Goal: Task Accomplishment & Management: Manage account settings

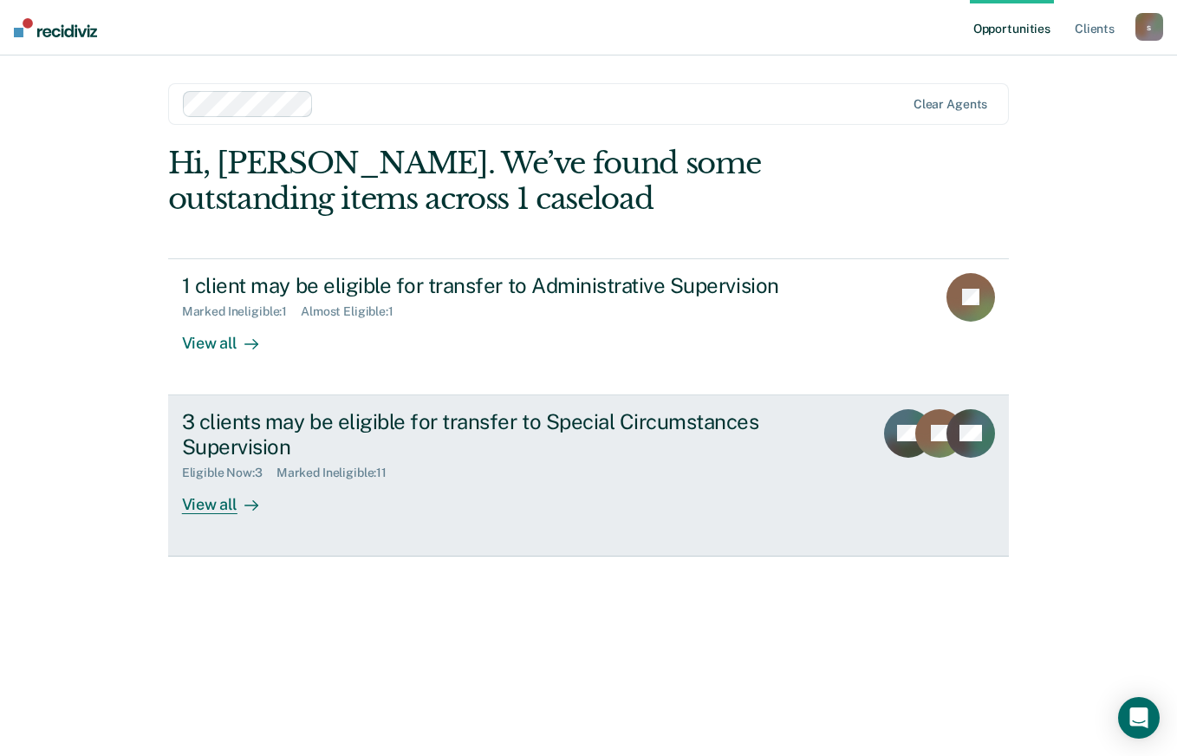
click at [215, 507] on div "View all" at bounding box center [230, 497] width 97 height 34
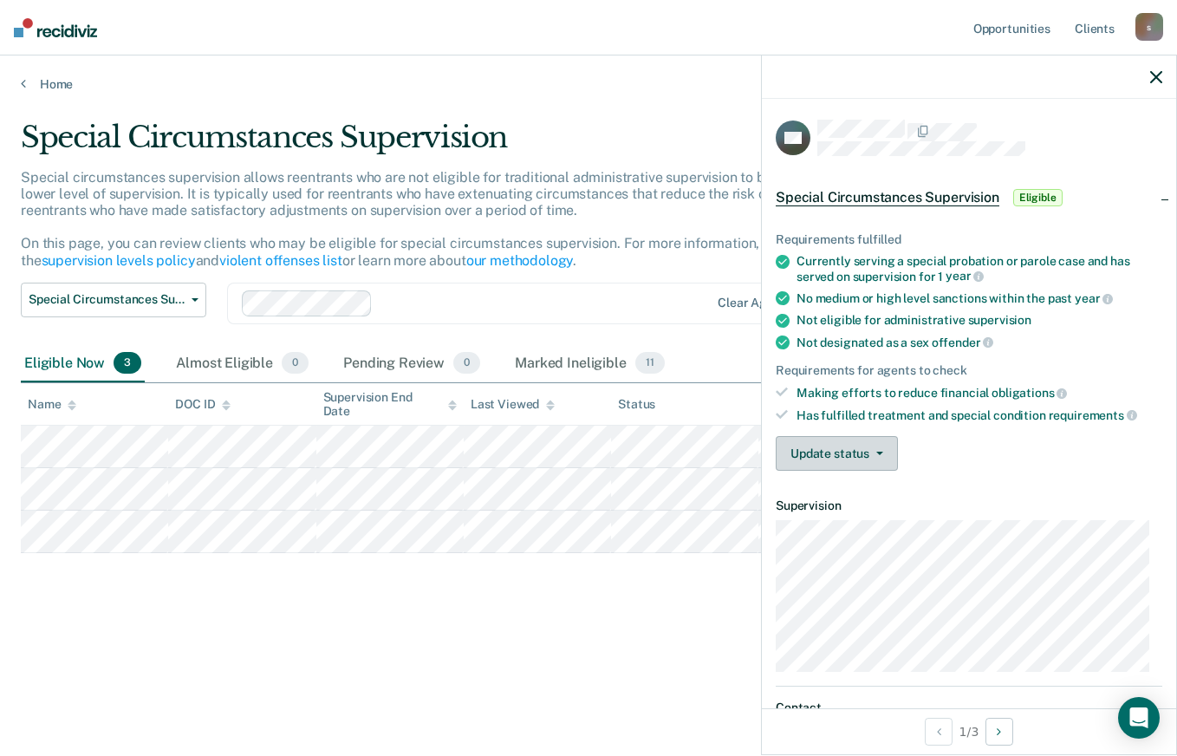
click at [883, 449] on button "Update status" at bounding box center [837, 453] width 122 height 35
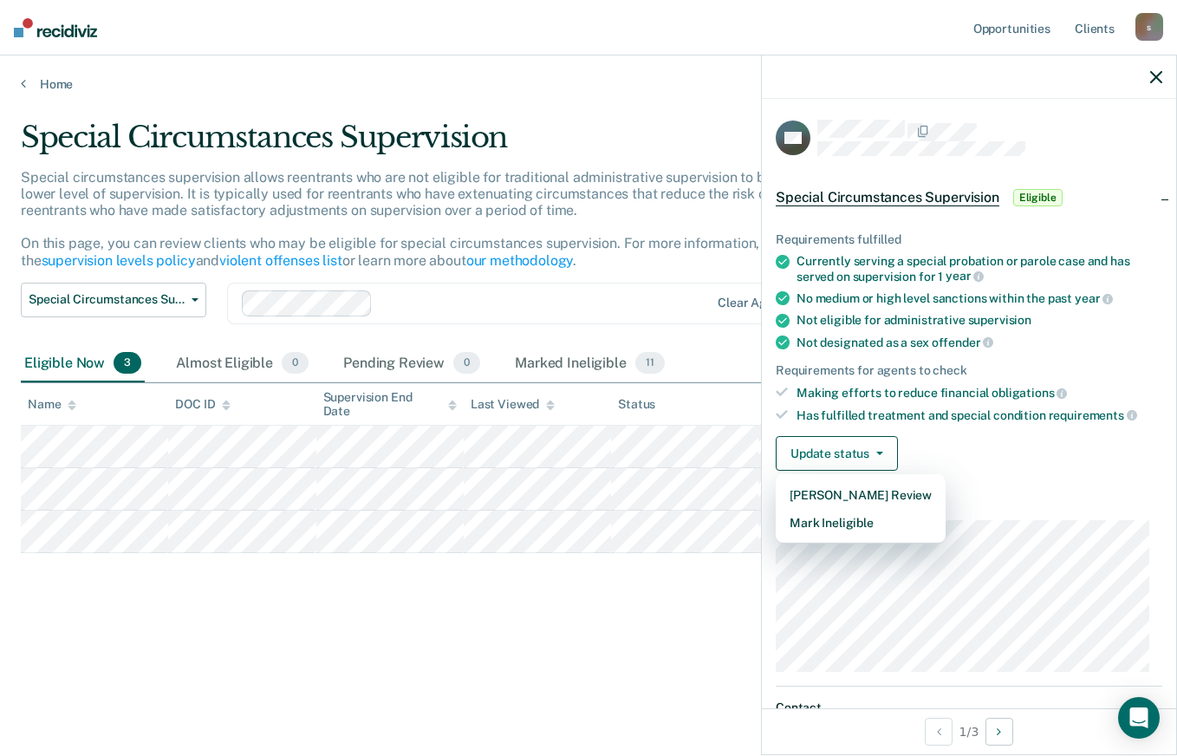
click at [974, 516] on dl "Supervision" at bounding box center [969, 585] width 387 height 173
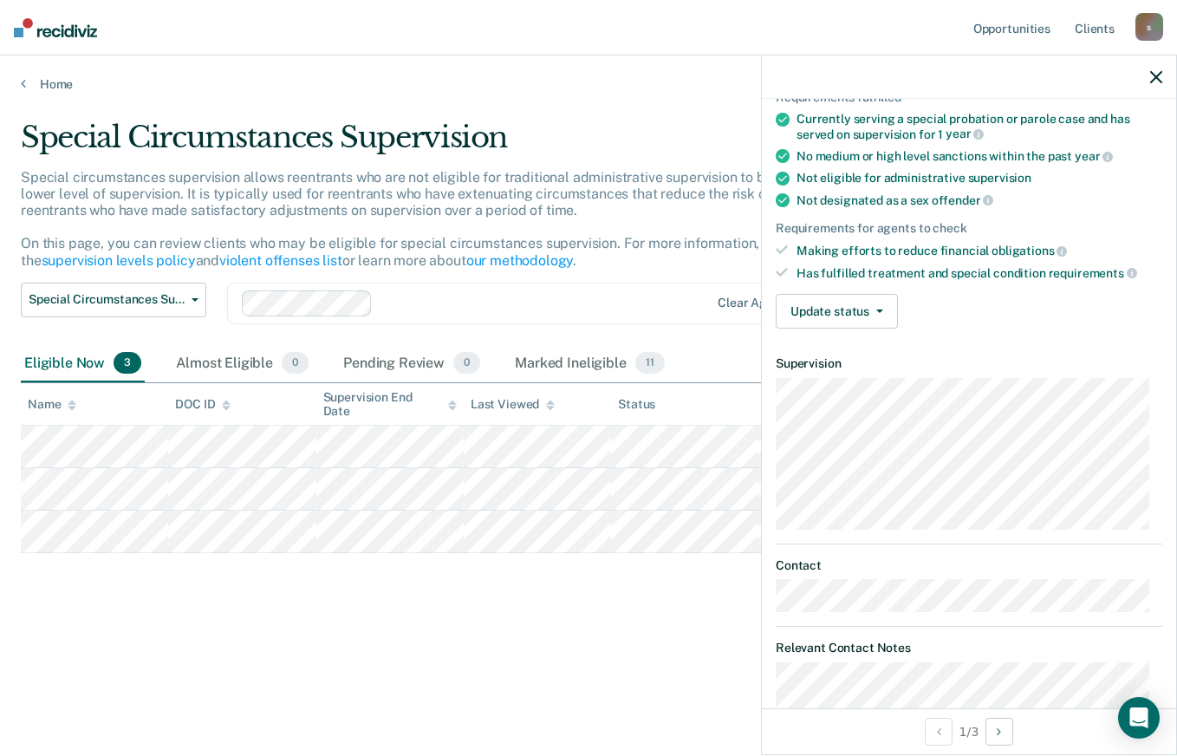
scroll to position [137, 0]
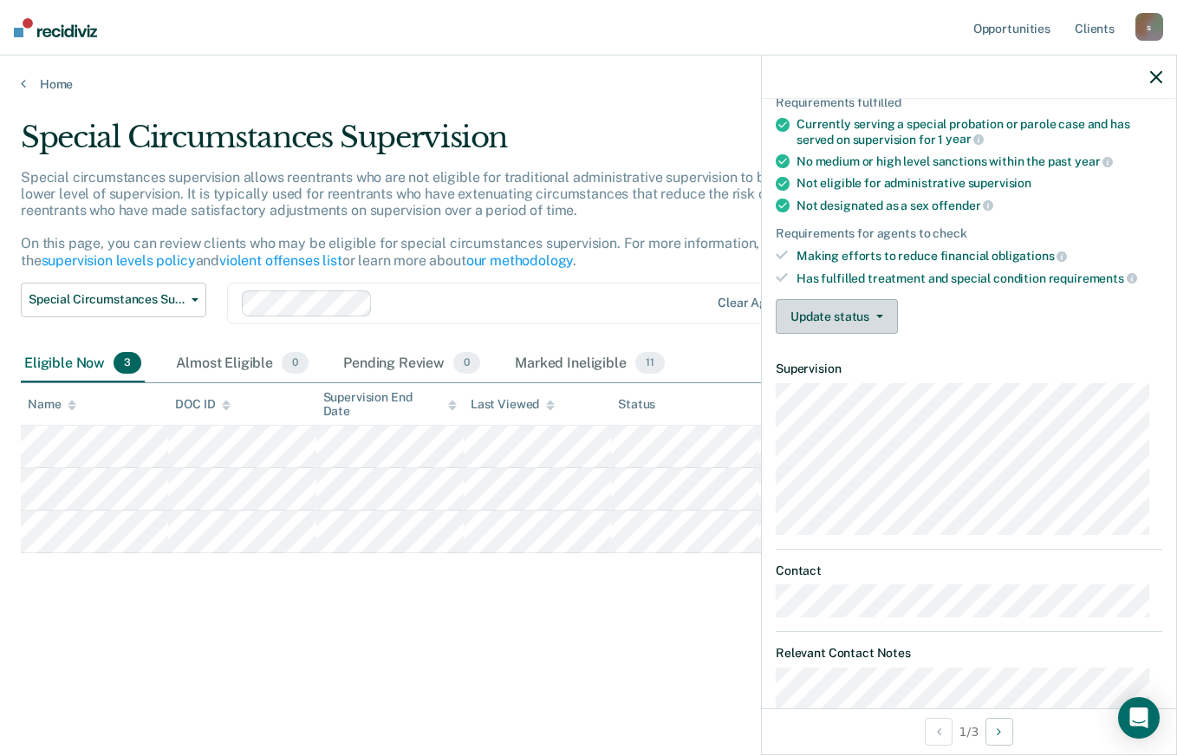
click at [864, 316] on button "Update status" at bounding box center [837, 316] width 122 height 35
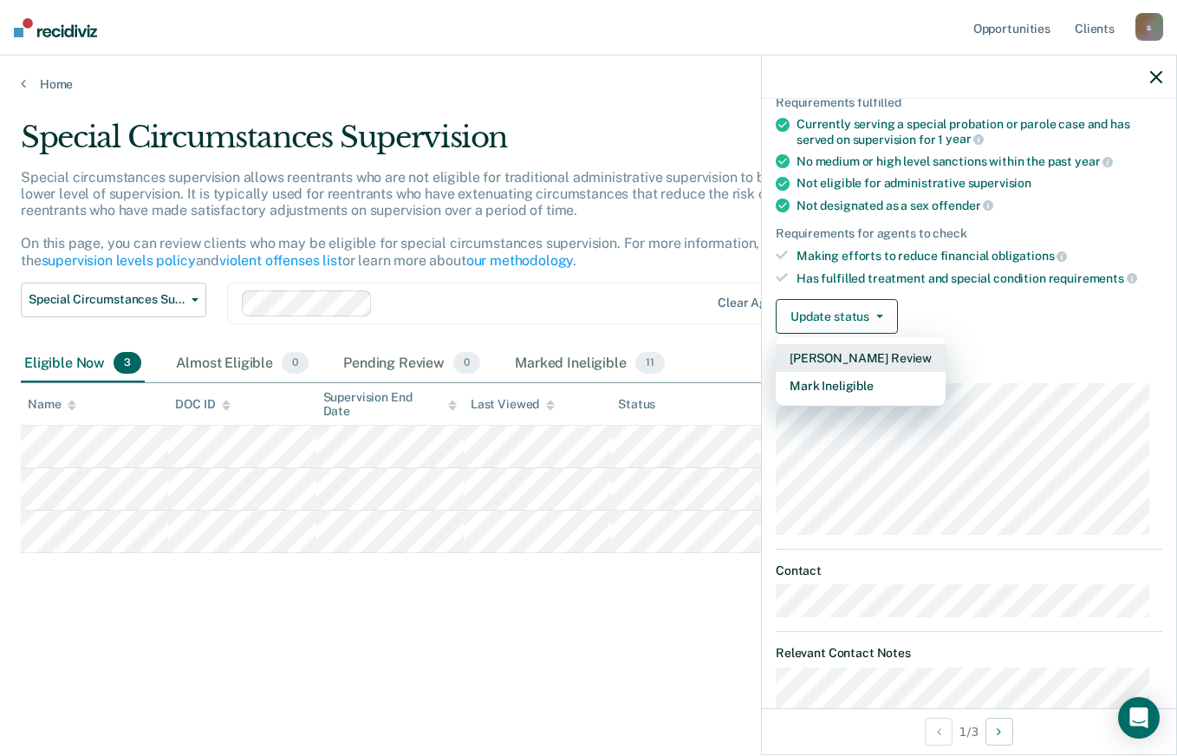
drag, startPoint x: 808, startPoint y: 352, endPoint x: 942, endPoint y: 299, distance: 144.4
click at [942, 299] on div "Update status [PERSON_NAME] Review Mark Ineligible" at bounding box center [969, 316] width 387 height 35
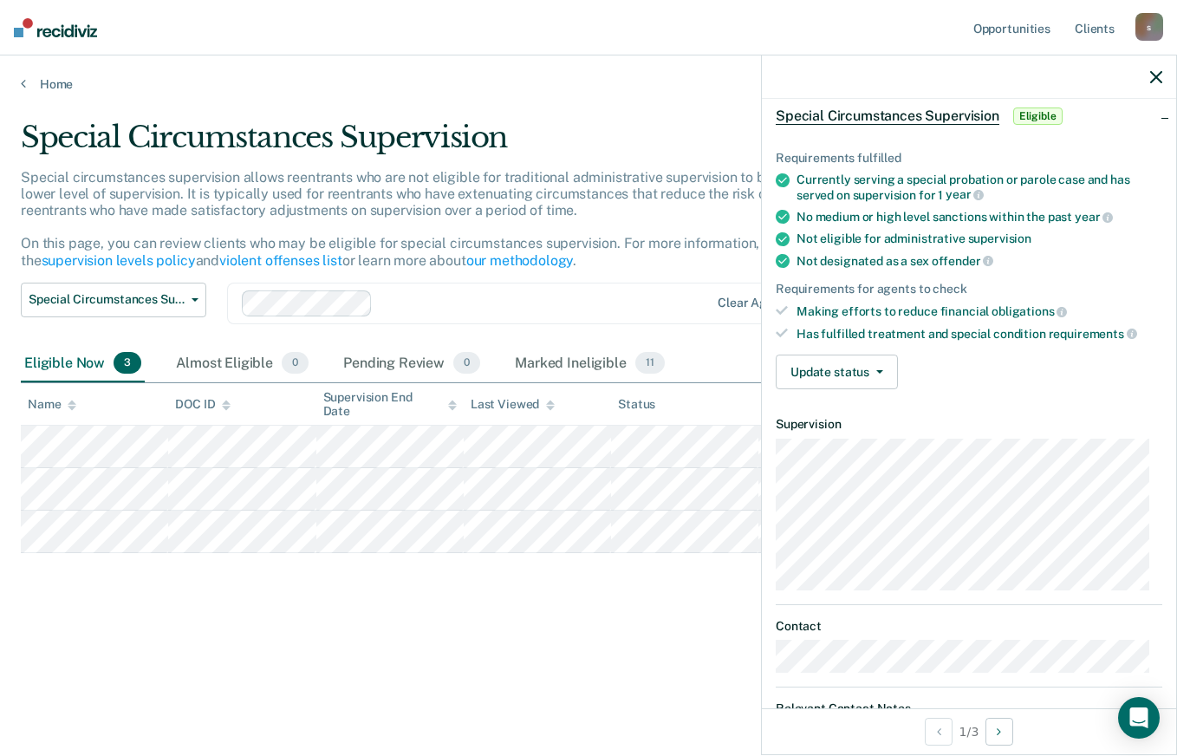
scroll to position [0, 0]
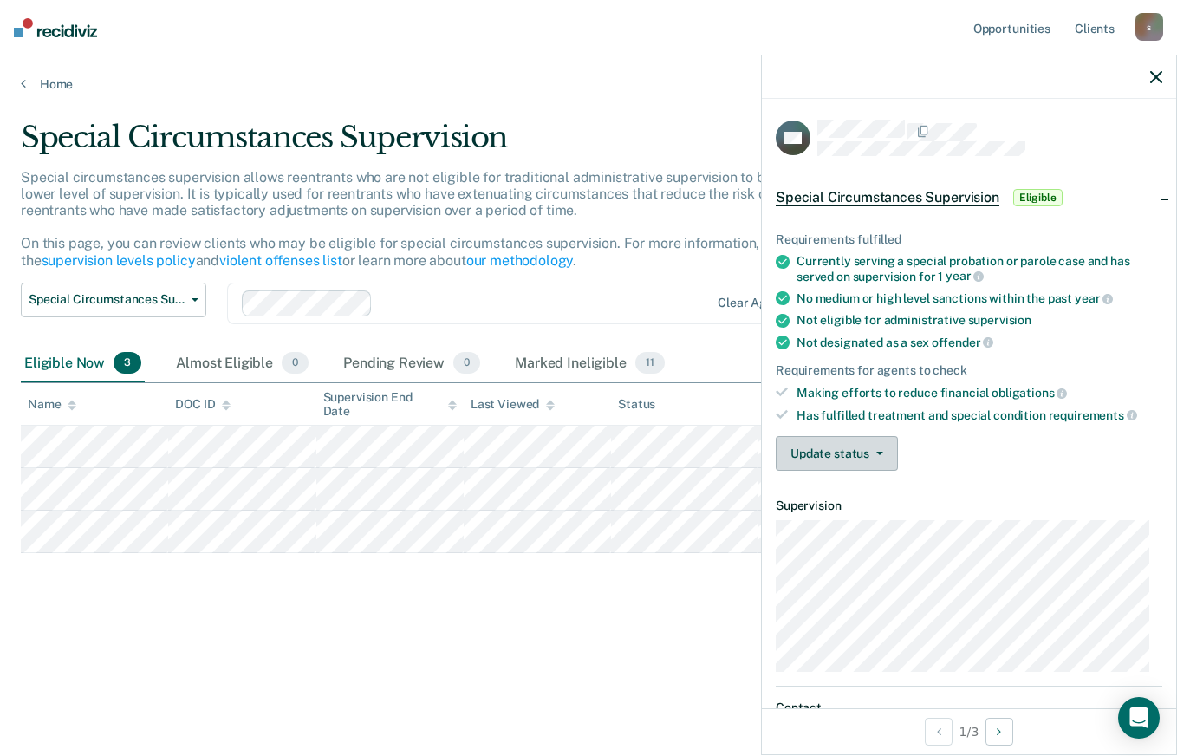
click at [858, 443] on button "Update status" at bounding box center [837, 453] width 122 height 35
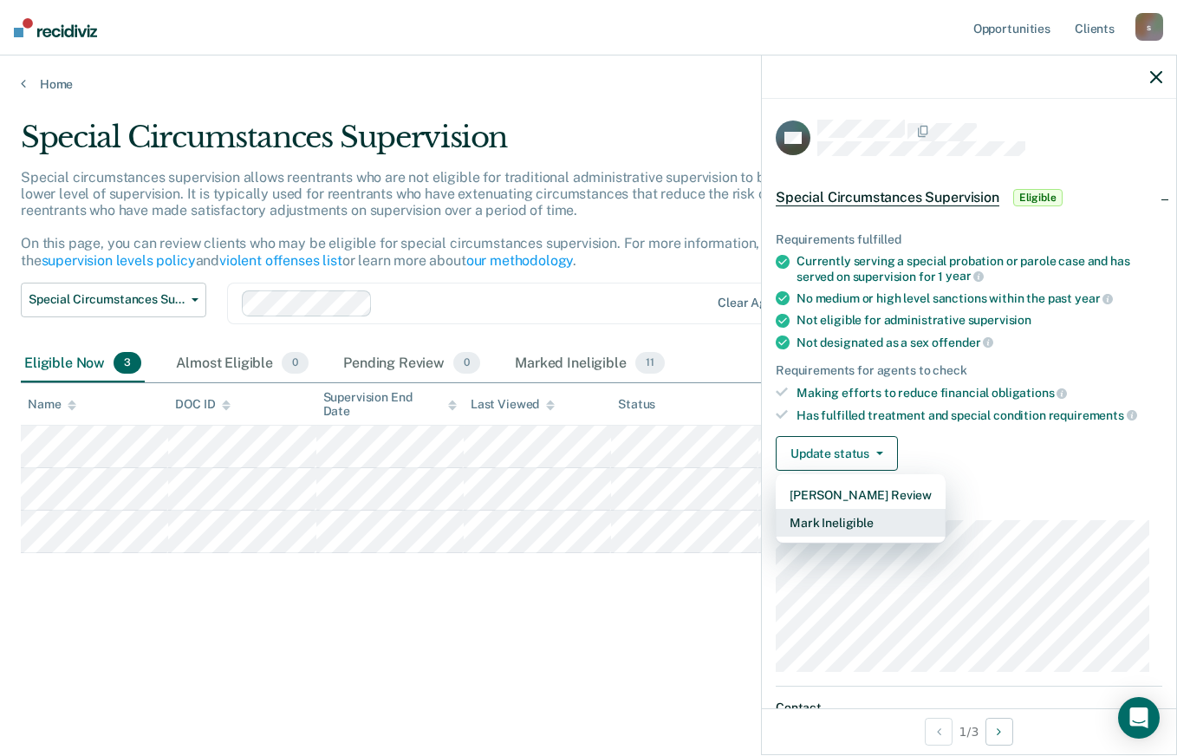
click at [844, 516] on button "Mark Ineligible" at bounding box center [861, 523] width 170 height 28
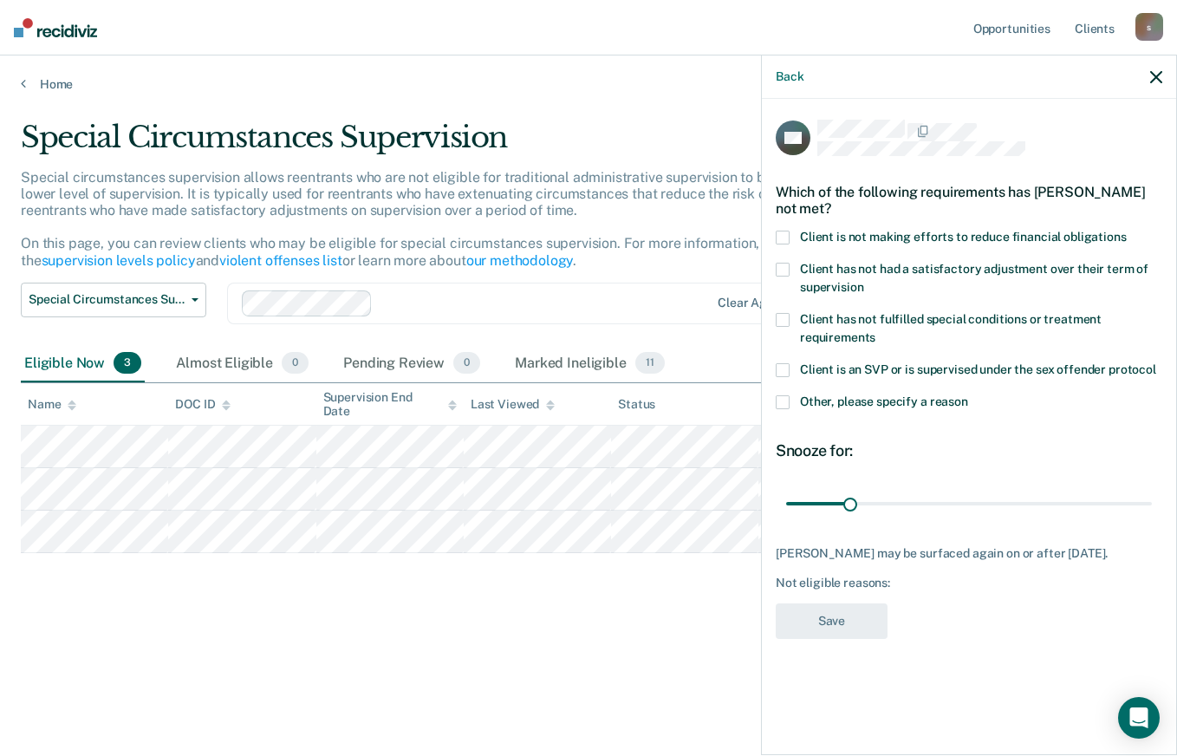
click at [783, 402] on span at bounding box center [783, 402] width 14 height 14
click at [968, 395] on input "Other, please specify a reason" at bounding box center [968, 395] width 0 height 0
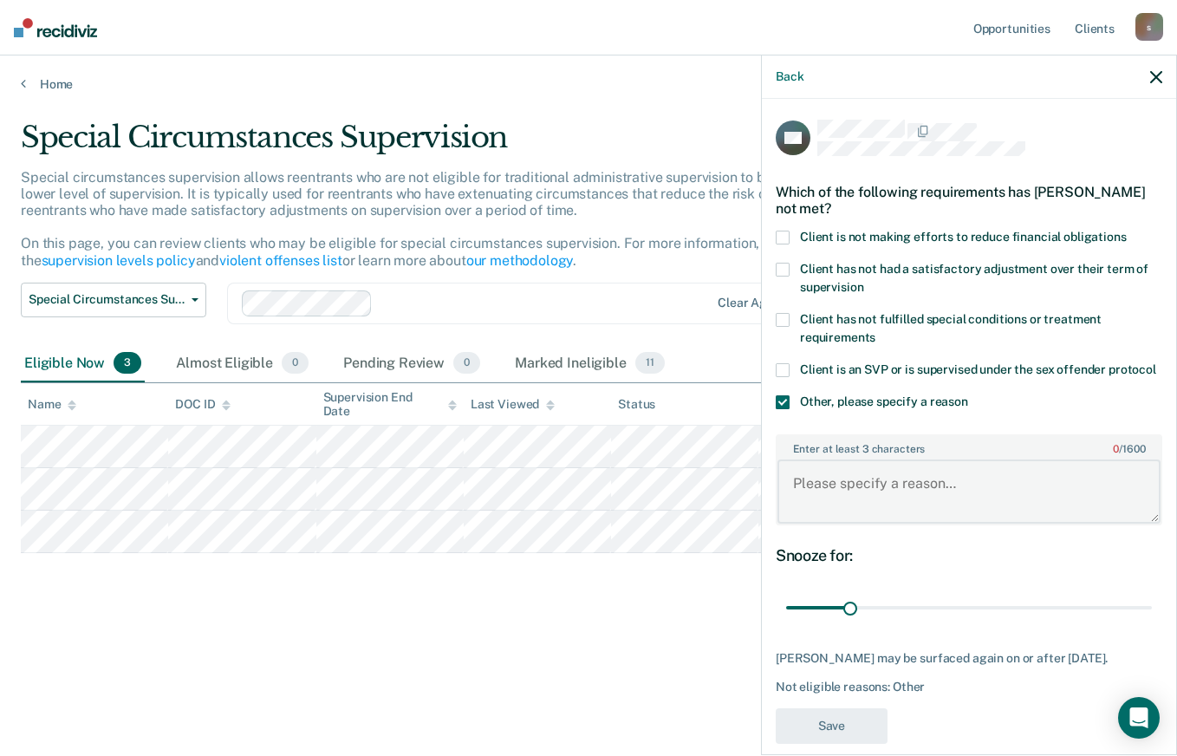
click at [896, 509] on textarea "Enter at least 3 characters 0 / 1600" at bounding box center [969, 491] width 383 height 64
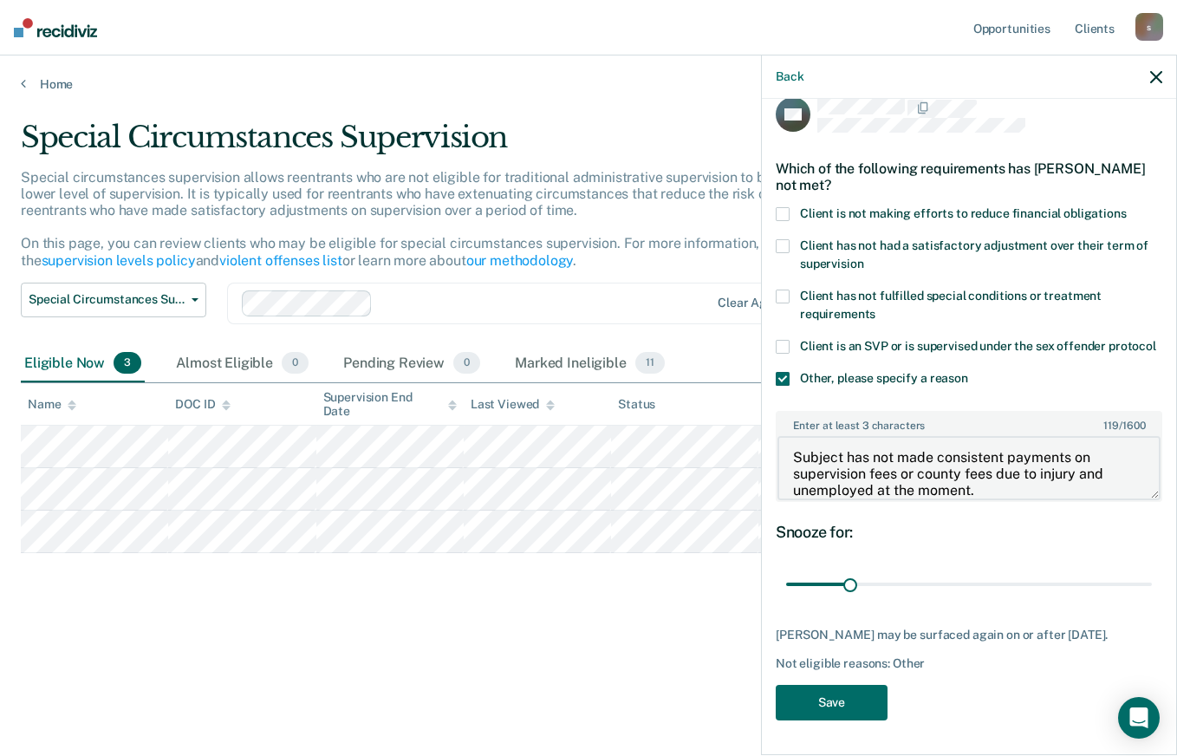
scroll to position [40, 0]
type textarea "Subject has not made consistent payments on supervision fees or county fees due…"
click at [900, 580] on input "range" at bounding box center [969, 585] width 366 height 30
click at [908, 579] on input "range" at bounding box center [969, 585] width 366 height 30
click at [899, 582] on input "range" at bounding box center [969, 585] width 366 height 30
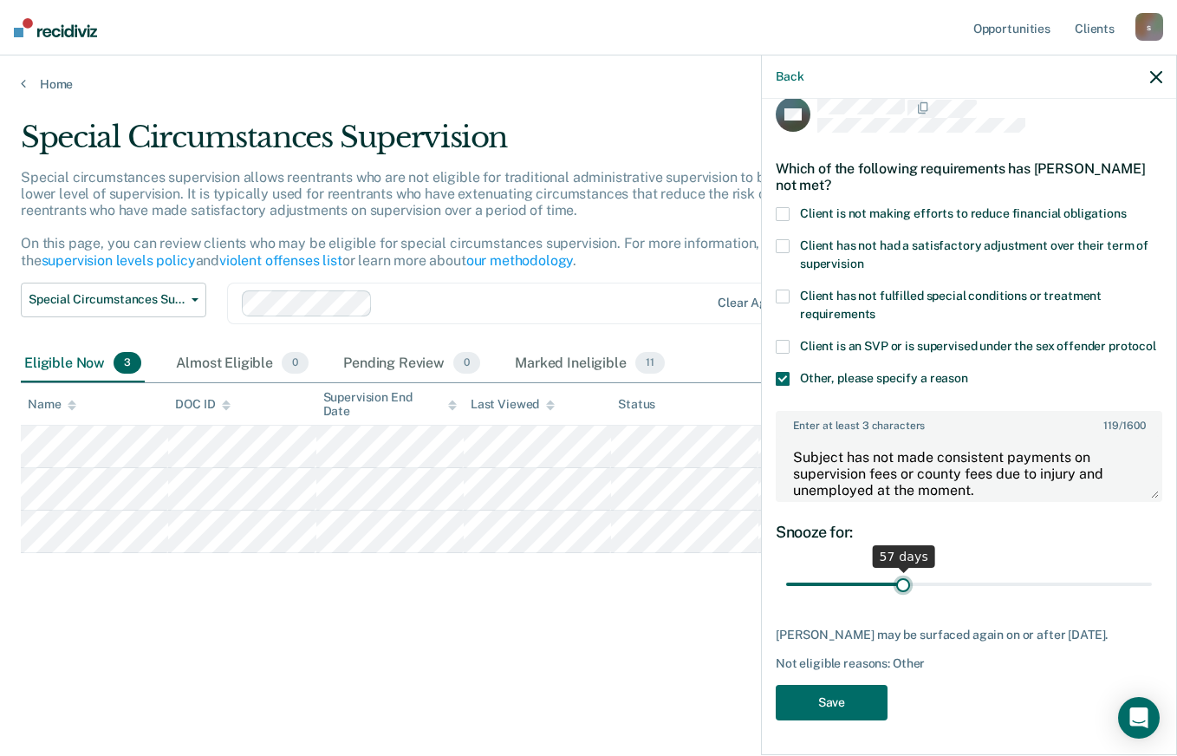
click at [904, 581] on input "range" at bounding box center [969, 585] width 366 height 30
click at [906, 581] on input "range" at bounding box center [969, 585] width 366 height 30
click at [904, 581] on input "range" at bounding box center [969, 585] width 366 height 30
click at [903, 582] on input "range" at bounding box center [969, 585] width 366 height 30
click at [901, 582] on input "range" at bounding box center [969, 585] width 366 height 30
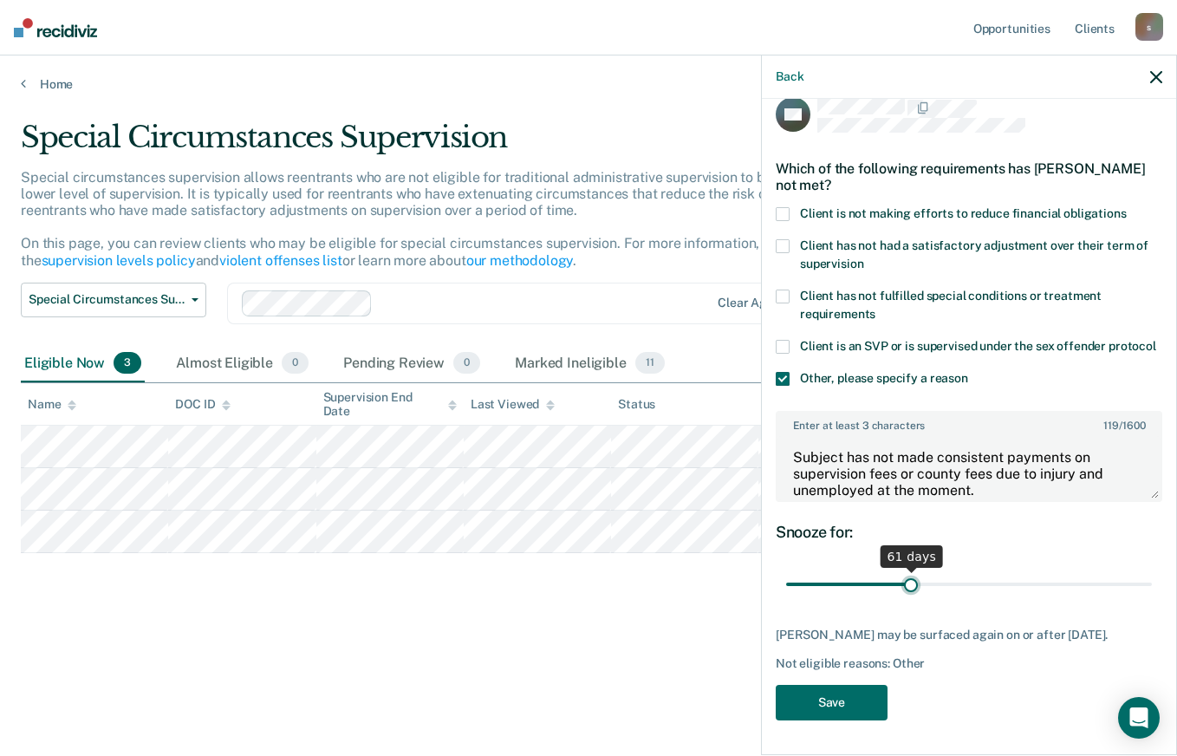
click at [900, 582] on input "range" at bounding box center [969, 585] width 366 height 30
click at [899, 582] on input "range" at bounding box center [969, 585] width 366 height 30
click at [884, 583] on input "range" at bounding box center [969, 585] width 366 height 30
click at [901, 582] on input "range" at bounding box center [969, 585] width 366 height 30
click at [910, 580] on input "range" at bounding box center [969, 585] width 366 height 30
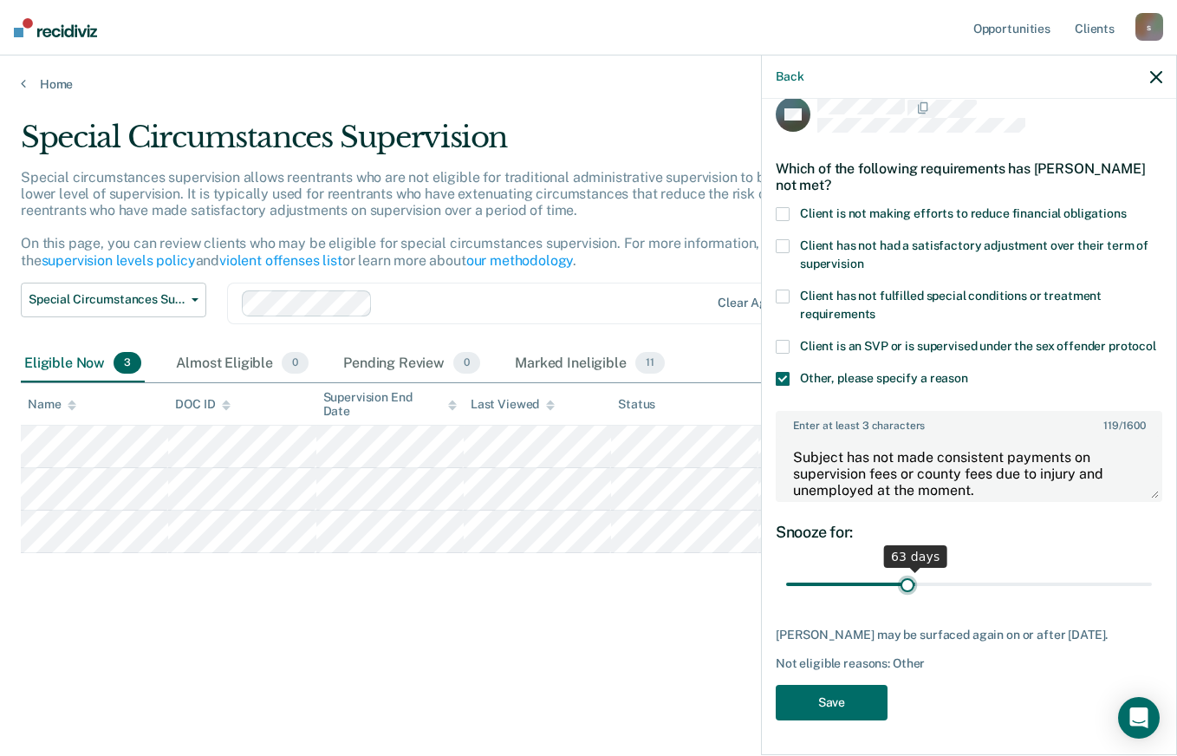
click at [903, 580] on input "range" at bounding box center [969, 585] width 366 height 30
click at [905, 581] on input "range" at bounding box center [969, 585] width 366 height 30
click at [907, 581] on input "range" at bounding box center [969, 585] width 366 height 30
click at [909, 581] on input "range" at bounding box center [969, 585] width 366 height 30
click at [903, 583] on input "range" at bounding box center [969, 585] width 366 height 30
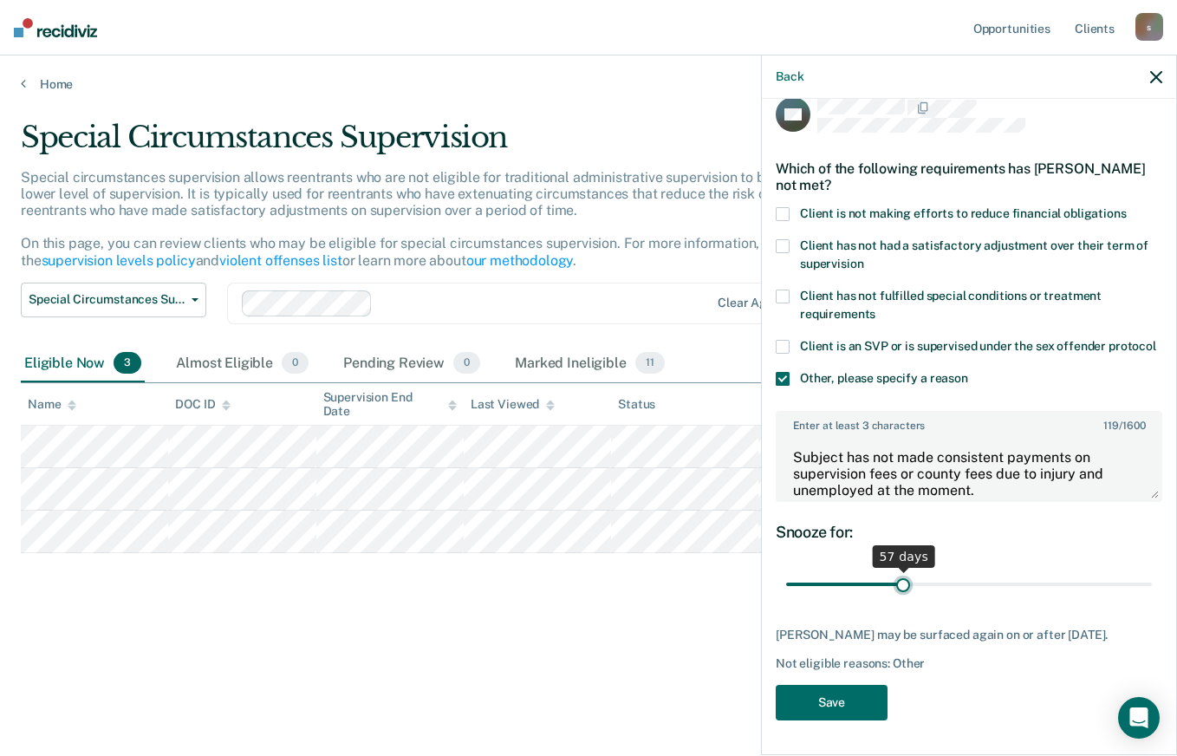
click at [898, 583] on input "range" at bounding box center [969, 585] width 366 height 30
click at [905, 583] on input "range" at bounding box center [969, 585] width 366 height 30
click at [909, 583] on input "range" at bounding box center [969, 585] width 366 height 30
type input "60"
click at [904, 584] on input "range" at bounding box center [969, 585] width 366 height 30
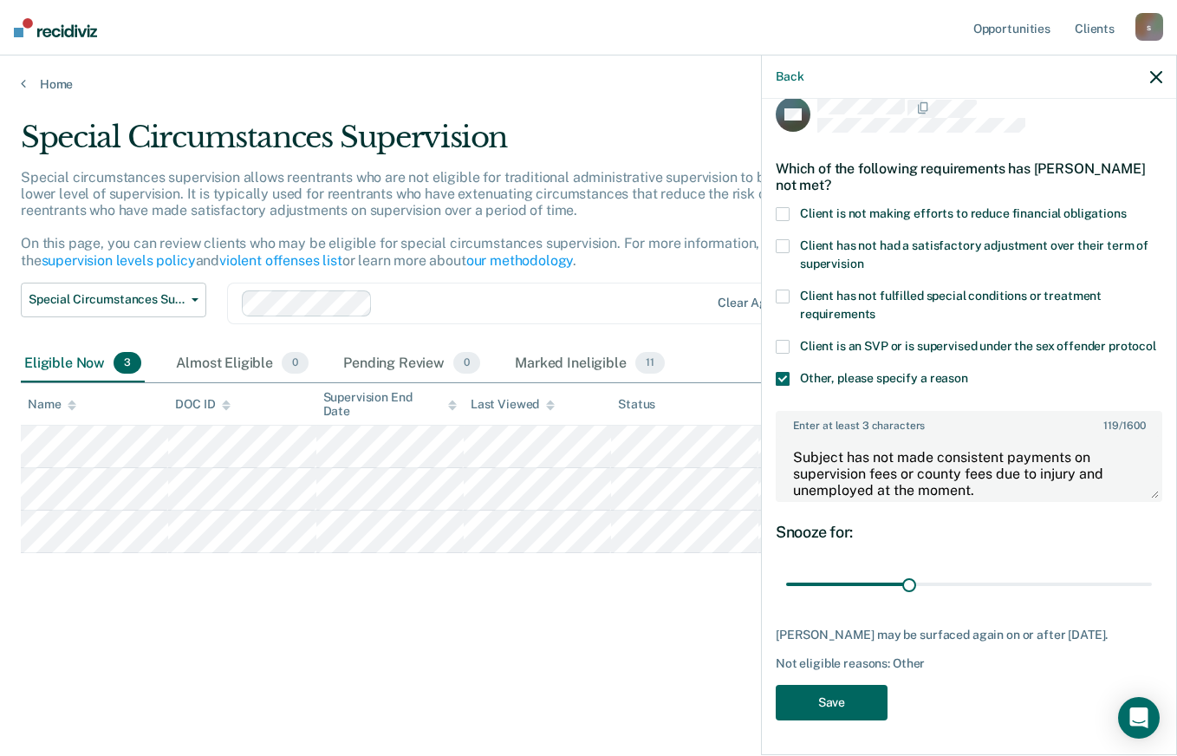
click at [857, 710] on button "Save" at bounding box center [832, 703] width 112 height 36
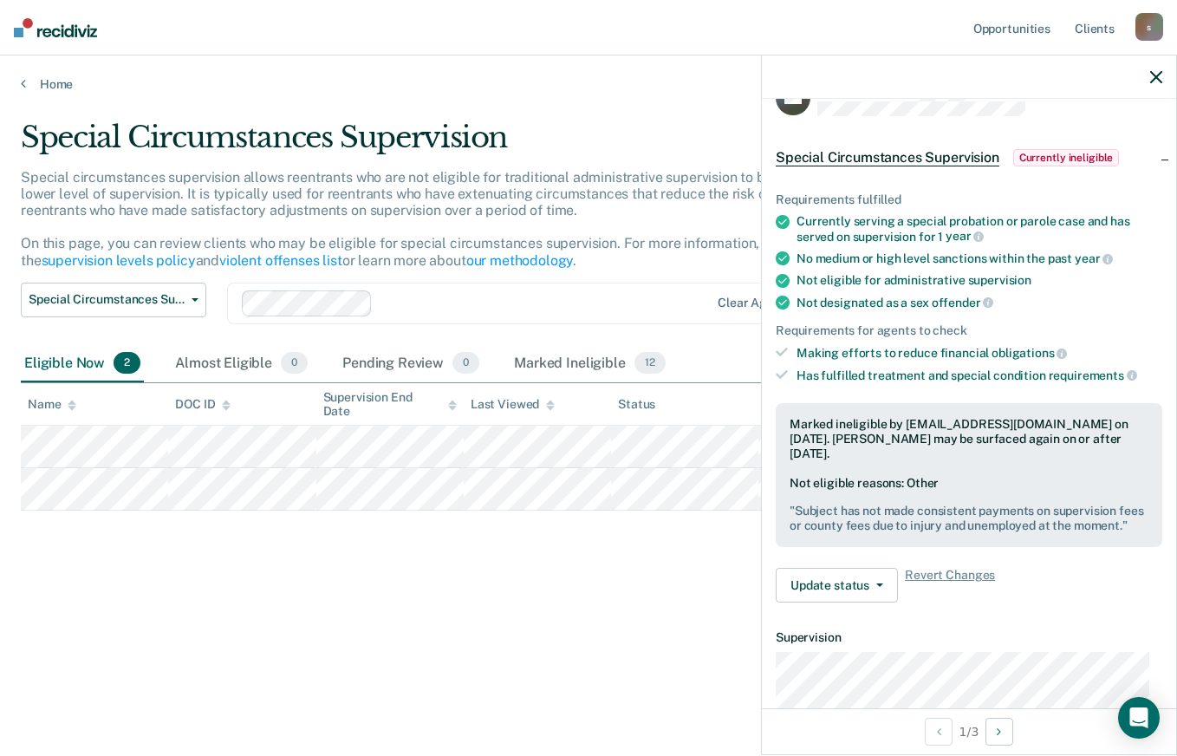
click at [484, 440] on tr at bounding box center [589, 447] width 1136 height 42
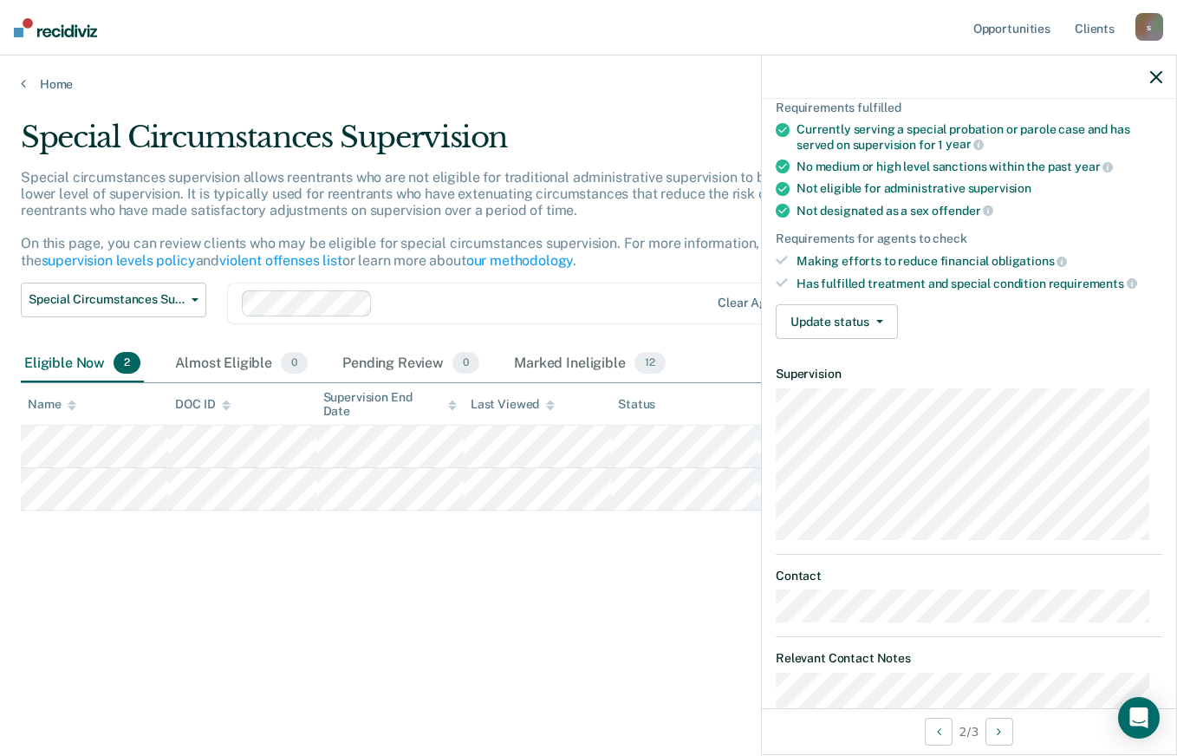
scroll to position [0, 0]
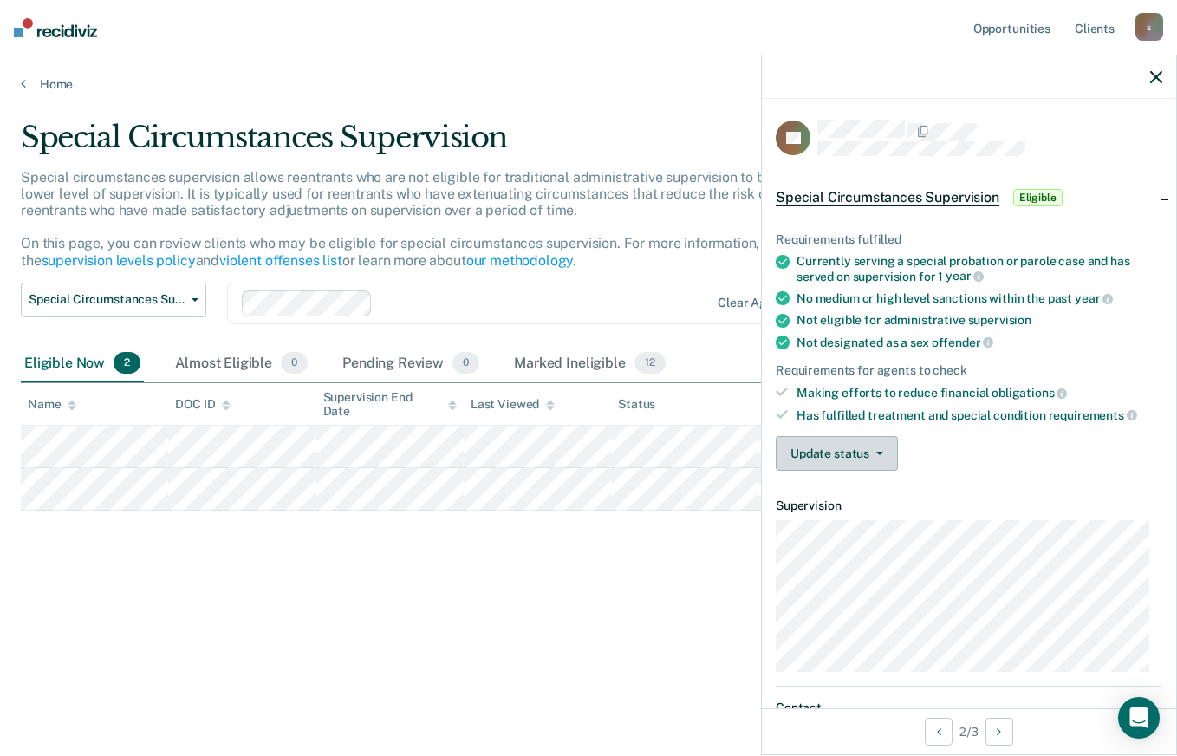
click at [870, 461] on button "Update status" at bounding box center [837, 453] width 122 height 35
click at [1013, 425] on div "Requirements fulfilled Currently serving a special probation or parole case and…" at bounding box center [969, 345] width 414 height 280
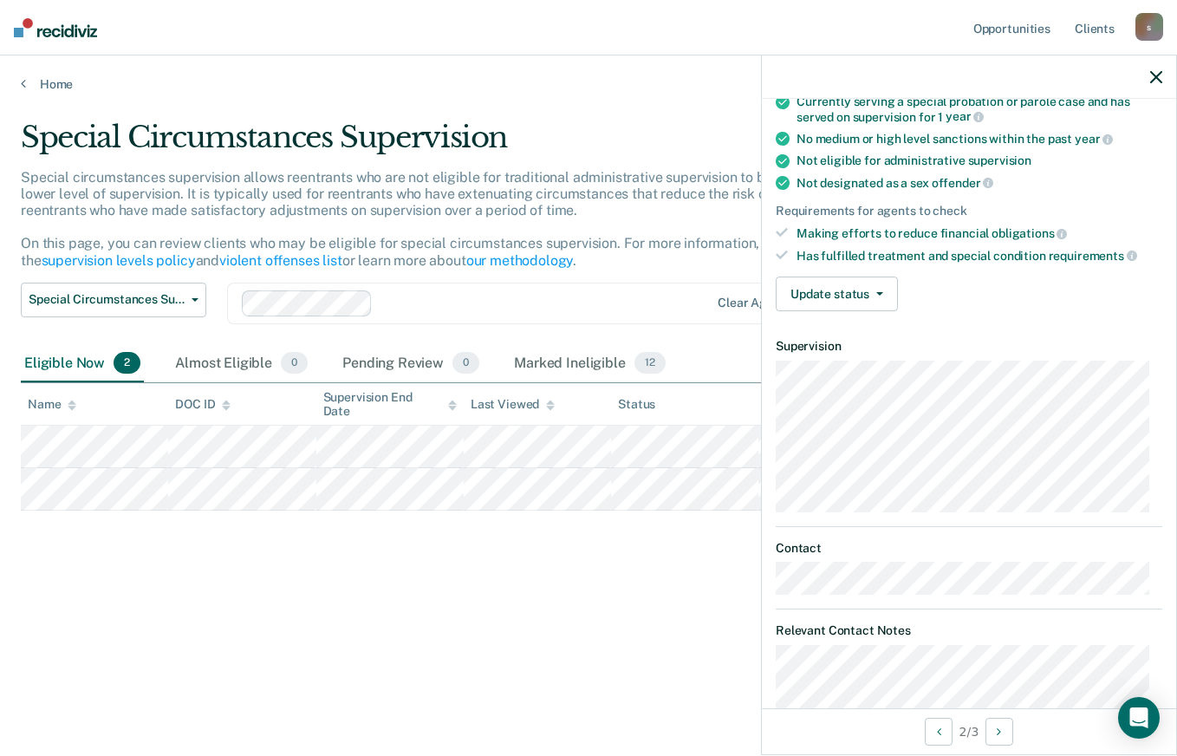
scroll to position [134, 0]
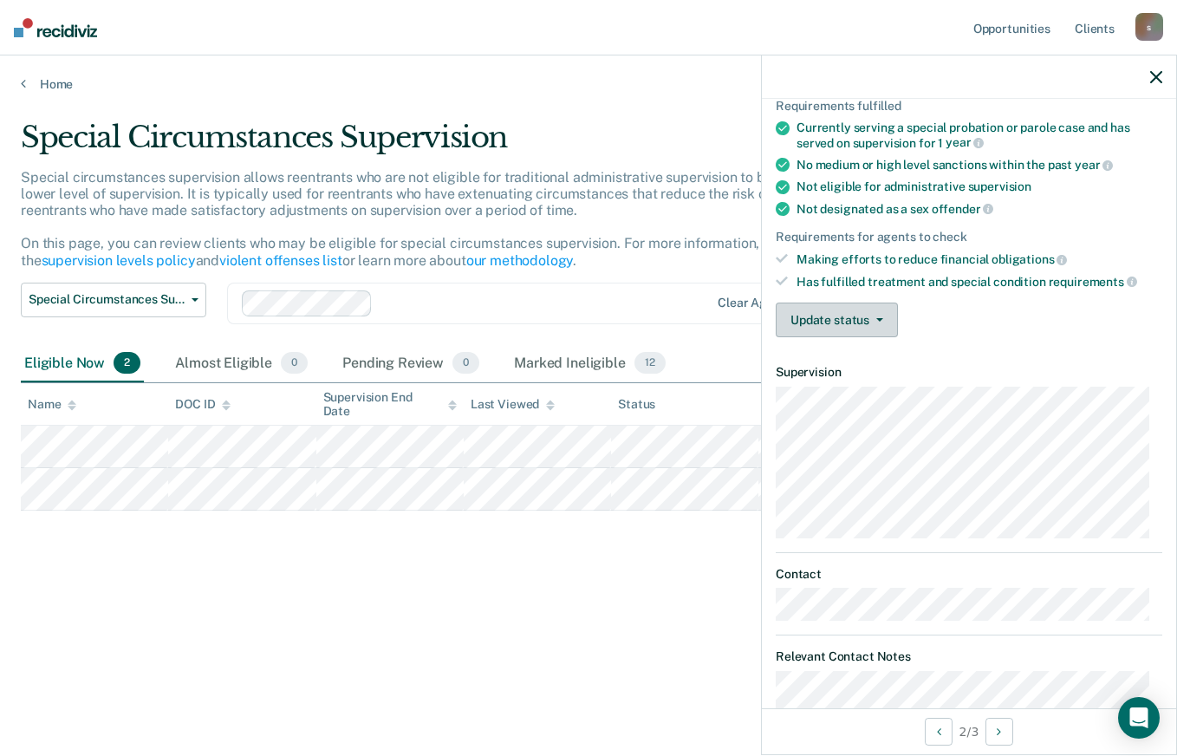
click at [860, 325] on button "Update status" at bounding box center [837, 320] width 122 height 35
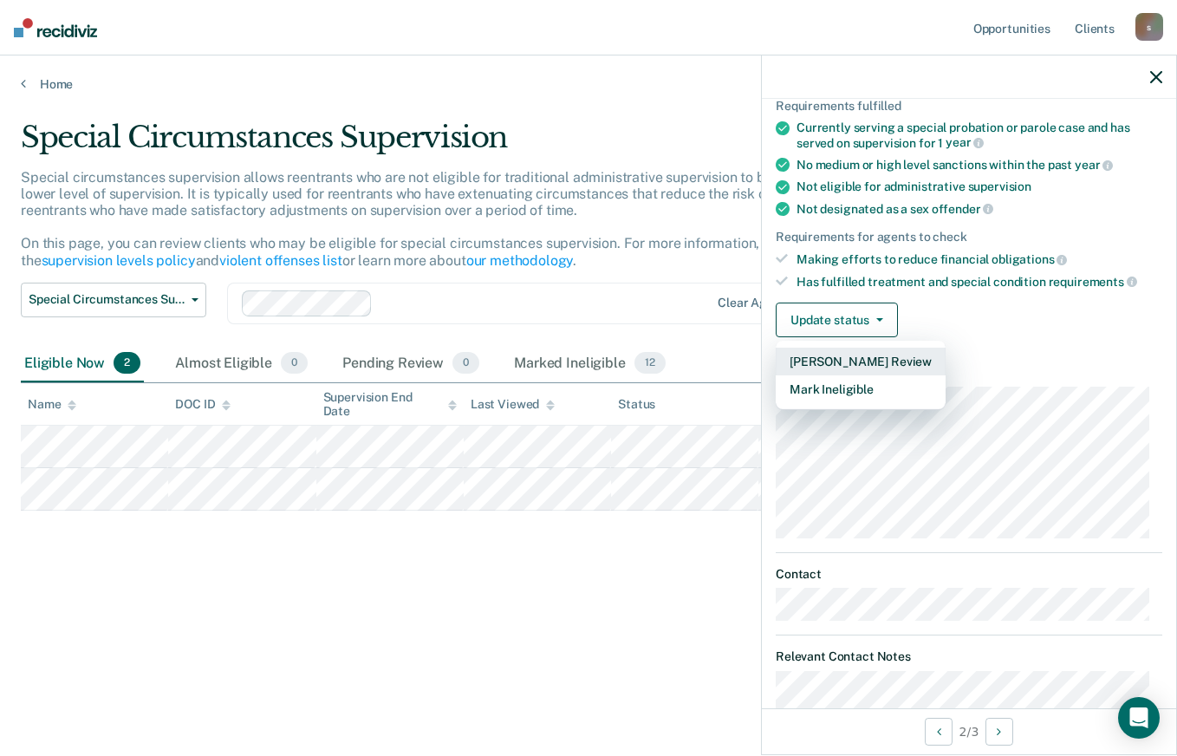
drag, startPoint x: 872, startPoint y: 359, endPoint x: 1004, endPoint y: 323, distance: 136.5
click at [1004, 323] on div "Update status [PERSON_NAME] Review Mark Ineligible" at bounding box center [969, 320] width 387 height 35
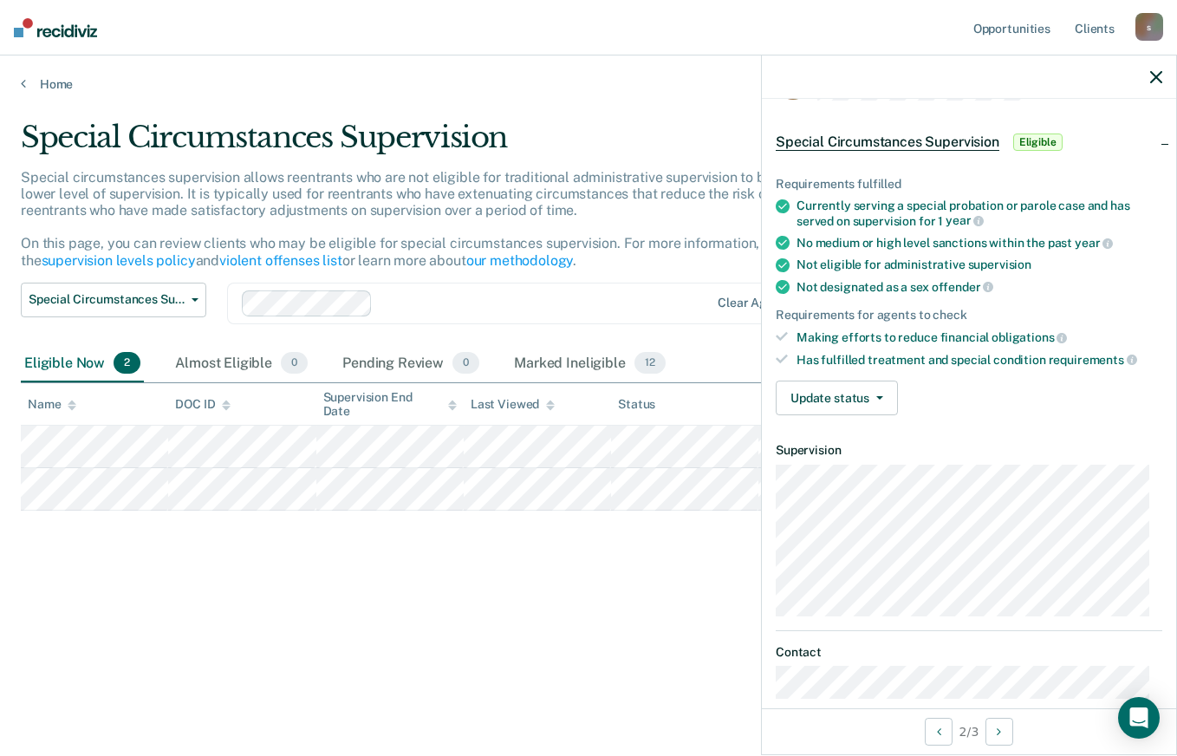
scroll to position [0, 0]
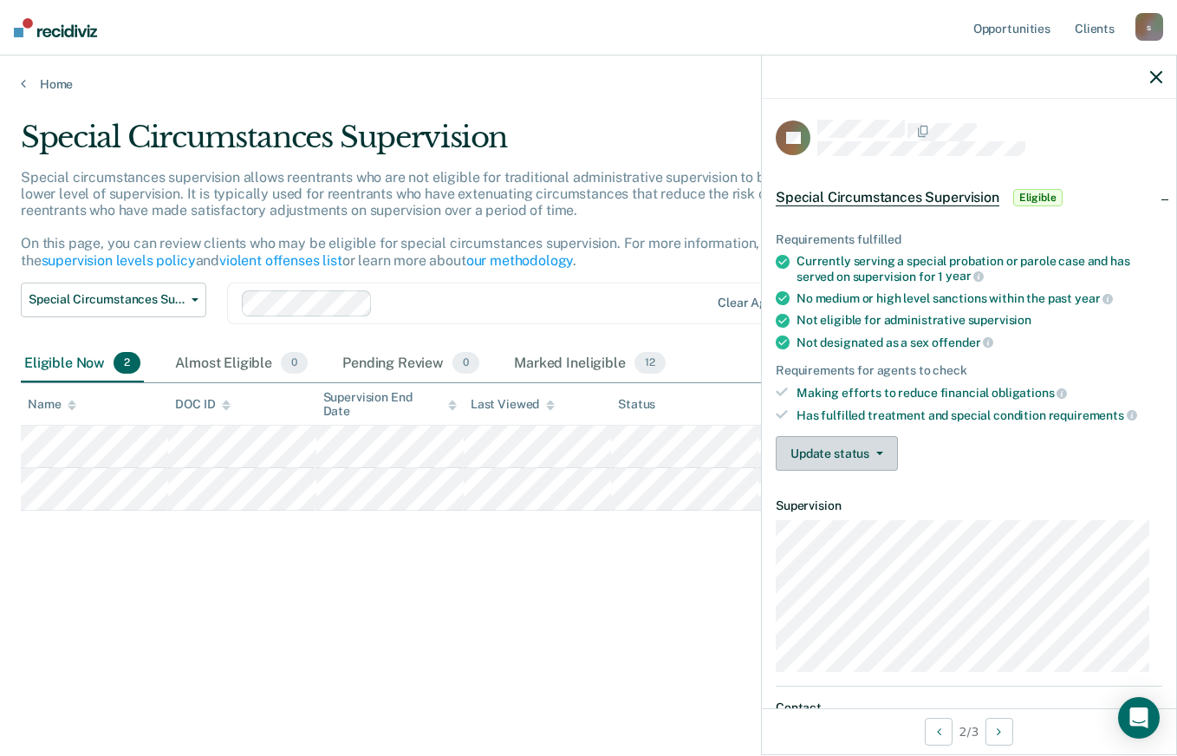
click at [876, 455] on button "Update status" at bounding box center [837, 453] width 122 height 35
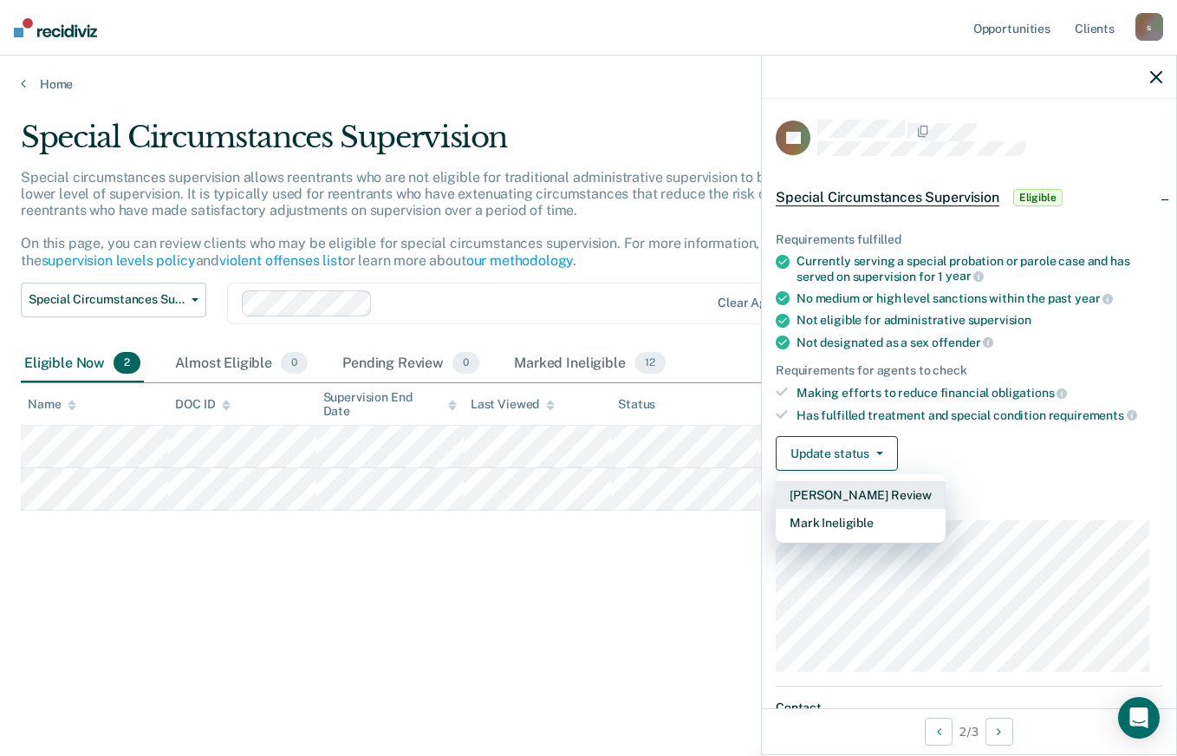
click at [822, 494] on button "[PERSON_NAME] Review" at bounding box center [861, 495] width 170 height 28
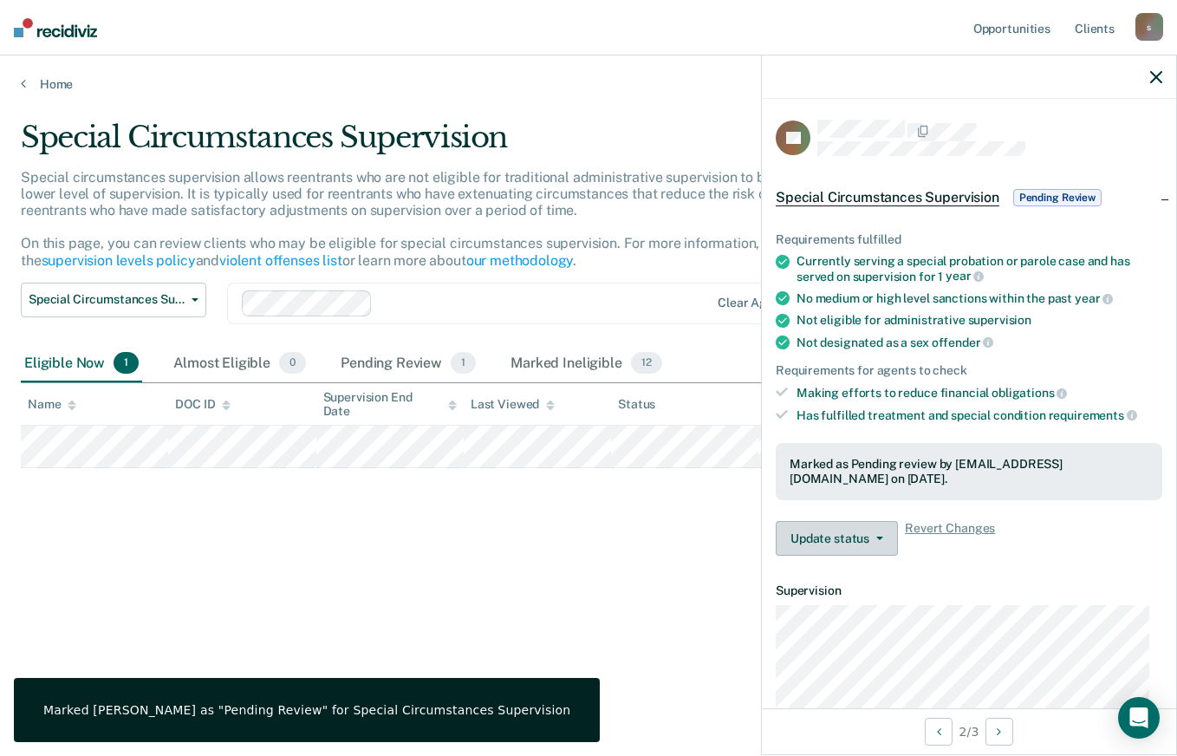
click at [863, 538] on button "Update status" at bounding box center [837, 538] width 122 height 35
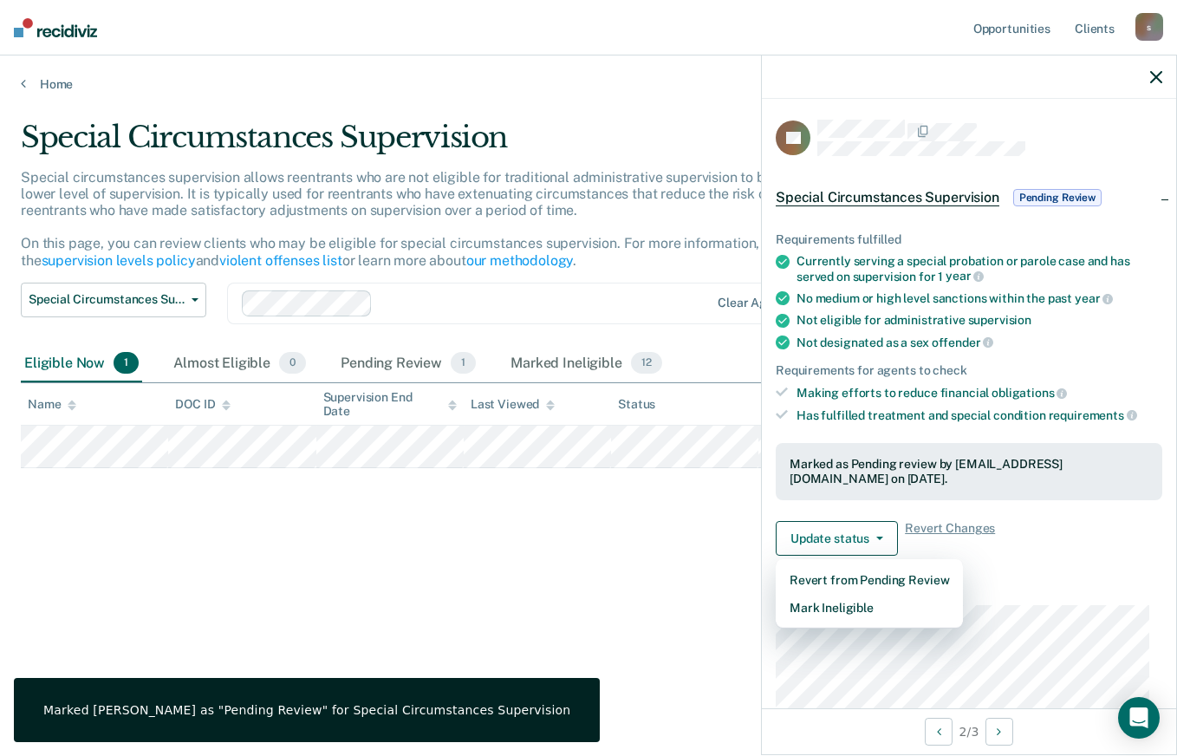
click at [1064, 521] on div "Update status Revert from Pending Review Mark Ineligible Revert Changes" at bounding box center [969, 538] width 387 height 35
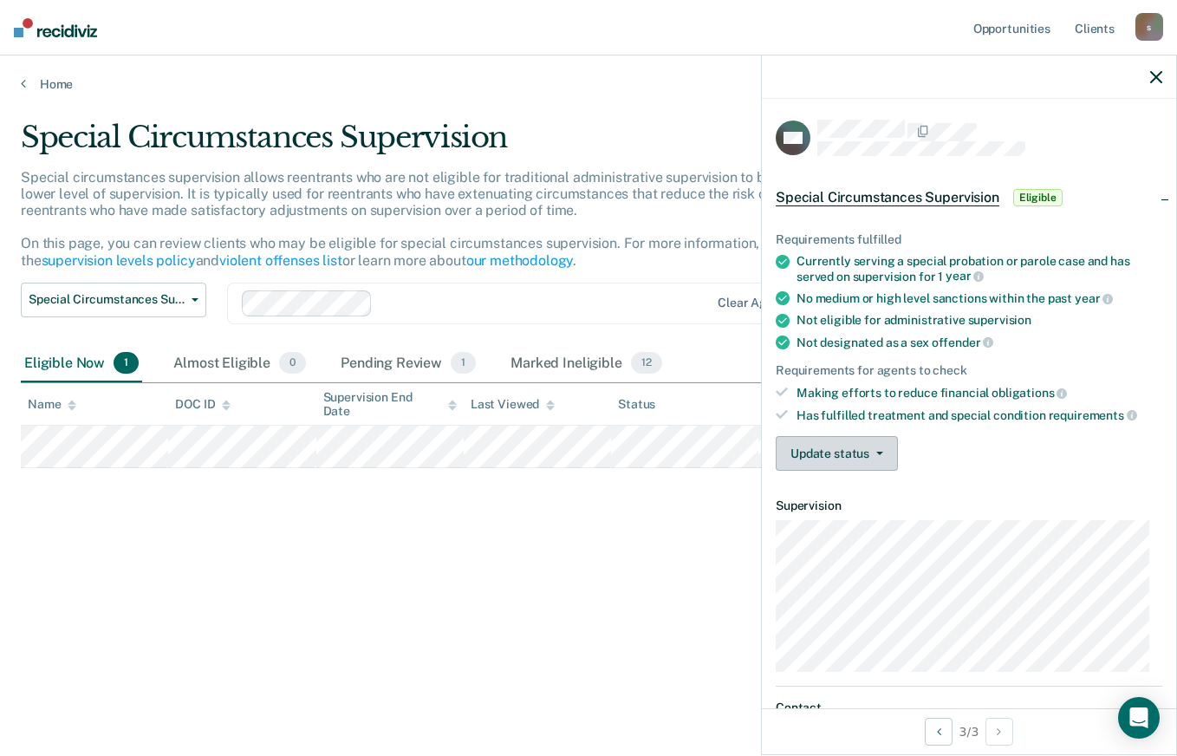
click at [883, 445] on button "Update status" at bounding box center [837, 453] width 122 height 35
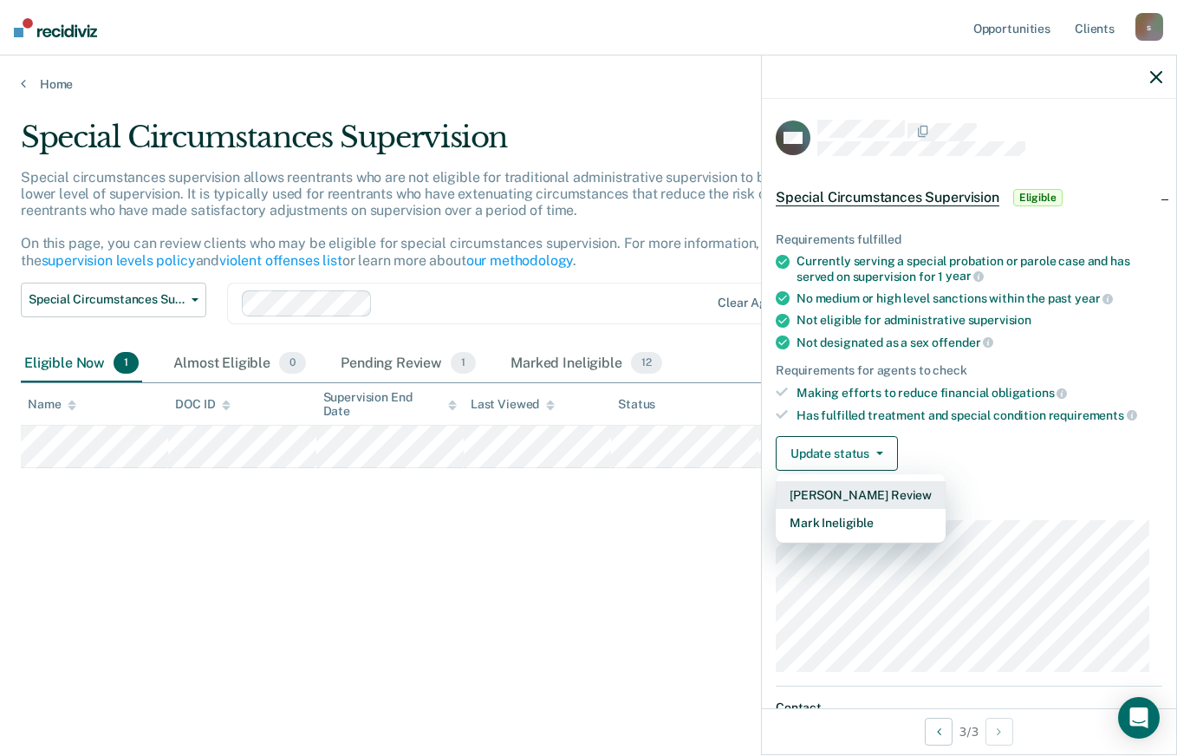
click at [869, 489] on button "[PERSON_NAME] Review" at bounding box center [861, 495] width 170 height 28
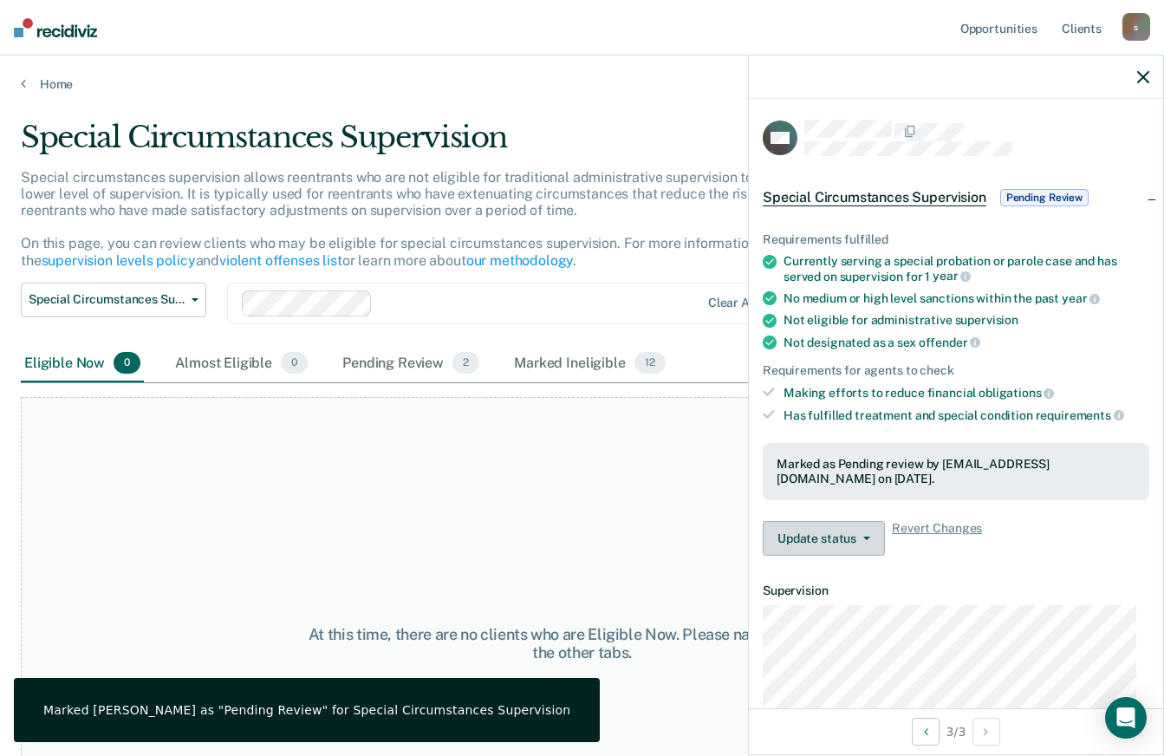
click at [828, 527] on button "Update status" at bounding box center [824, 538] width 122 height 35
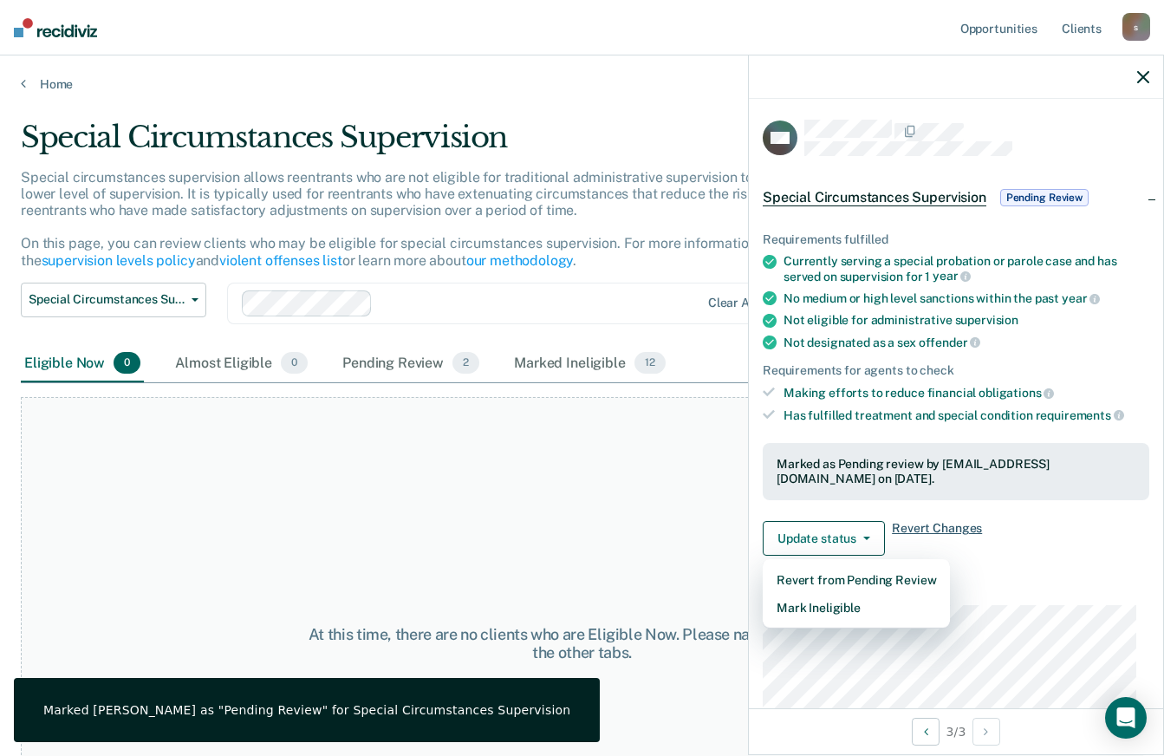
click at [903, 521] on span "Revert Changes" at bounding box center [937, 538] width 90 height 35
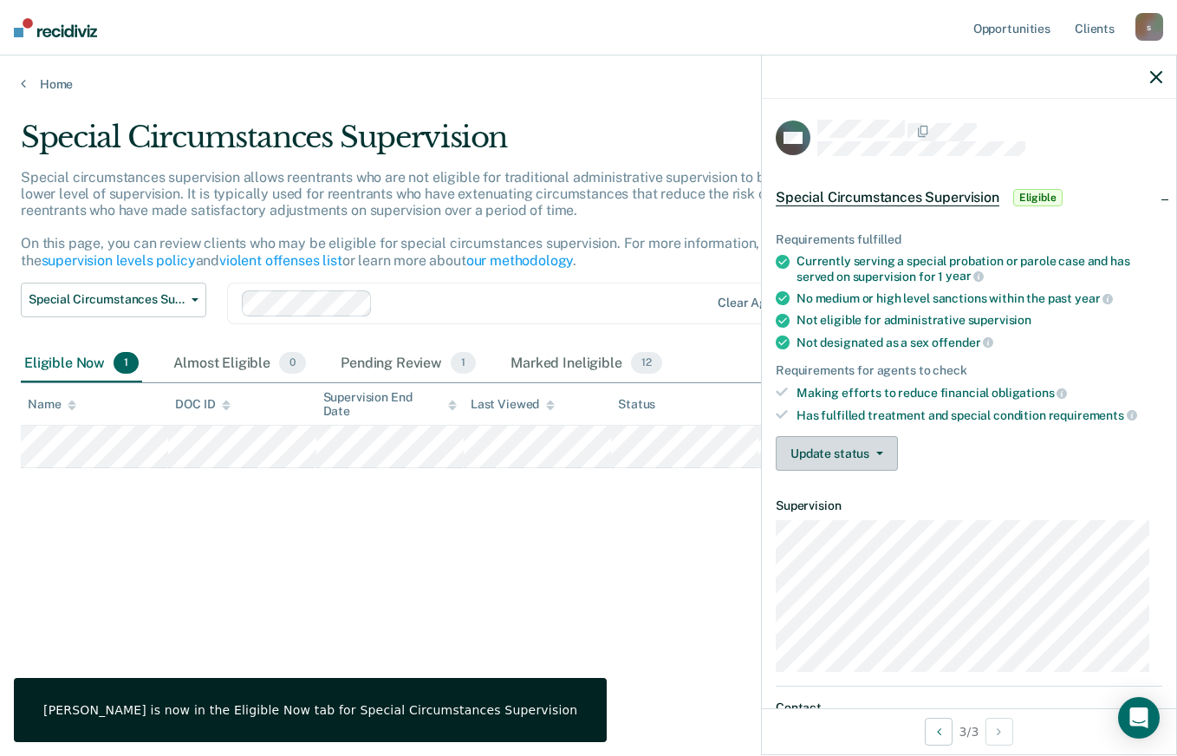
click at [864, 455] on button "Update status" at bounding box center [837, 453] width 122 height 35
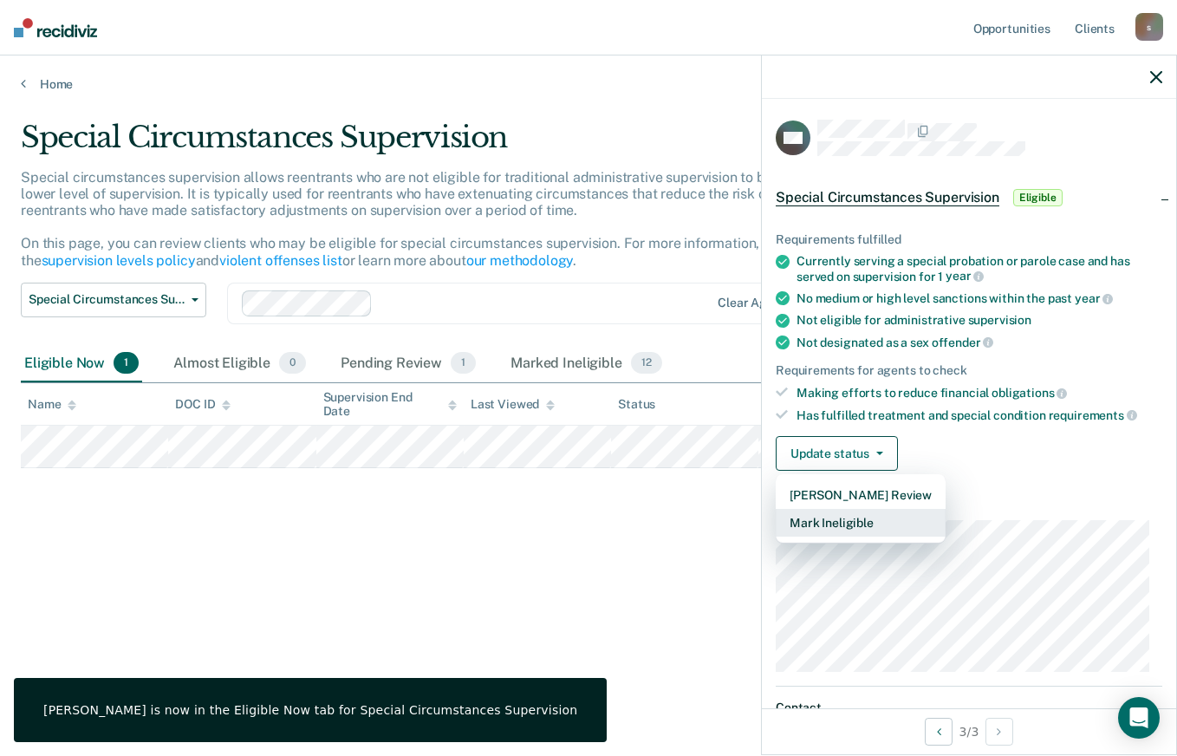
click at [853, 518] on button "Mark Ineligible" at bounding box center [861, 523] width 170 height 28
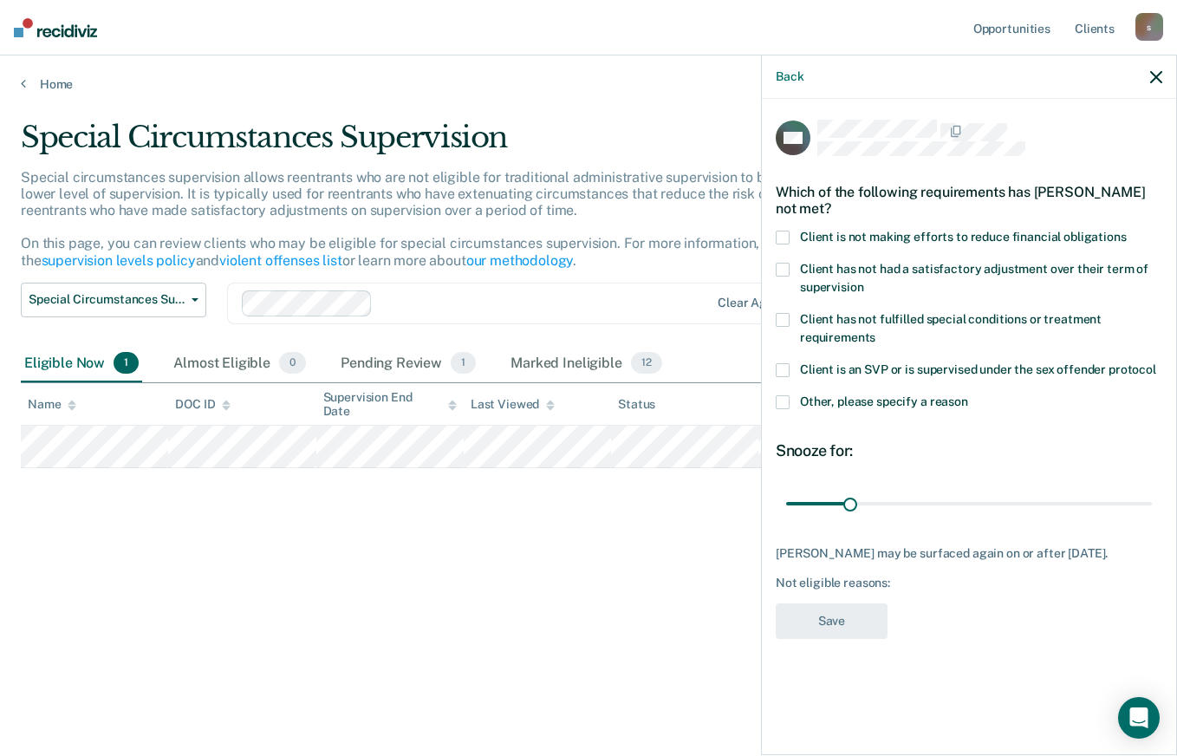
click at [788, 402] on span at bounding box center [783, 402] width 14 height 14
click at [968, 395] on input "Other, please specify a reason" at bounding box center [968, 395] width 0 height 0
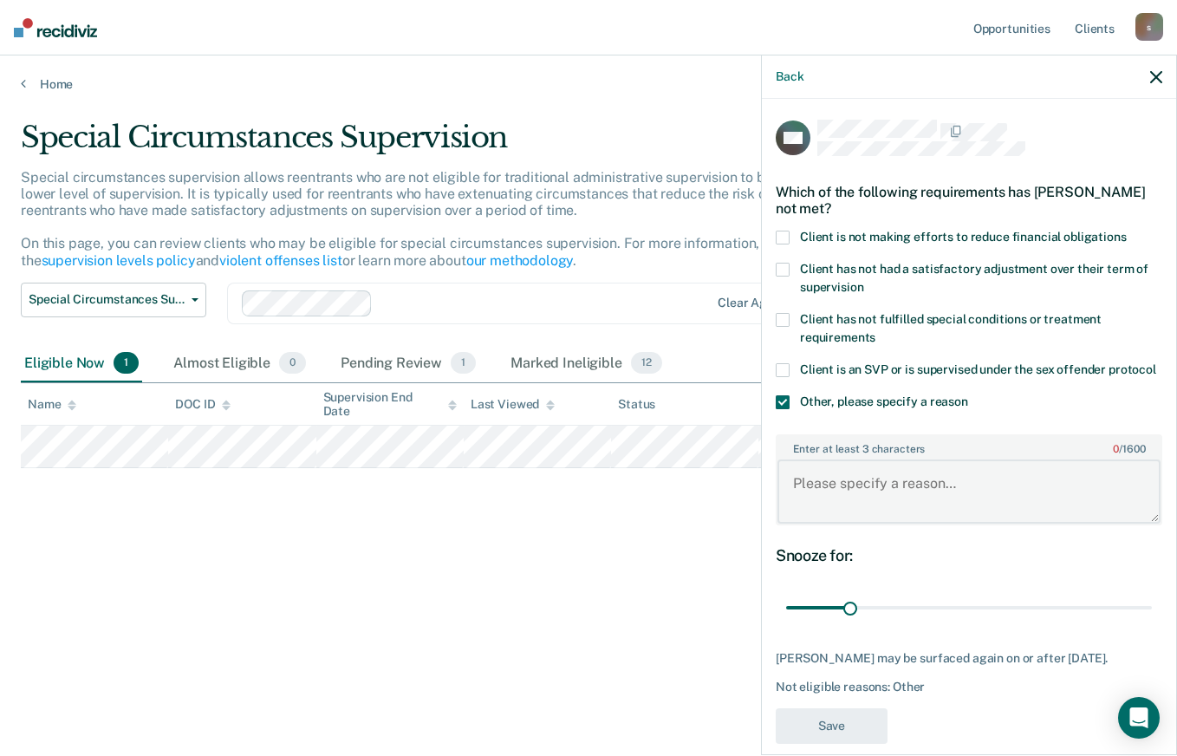
click at [858, 504] on textarea "Enter at least 3 characters 0 / 1600" at bounding box center [969, 491] width 383 height 64
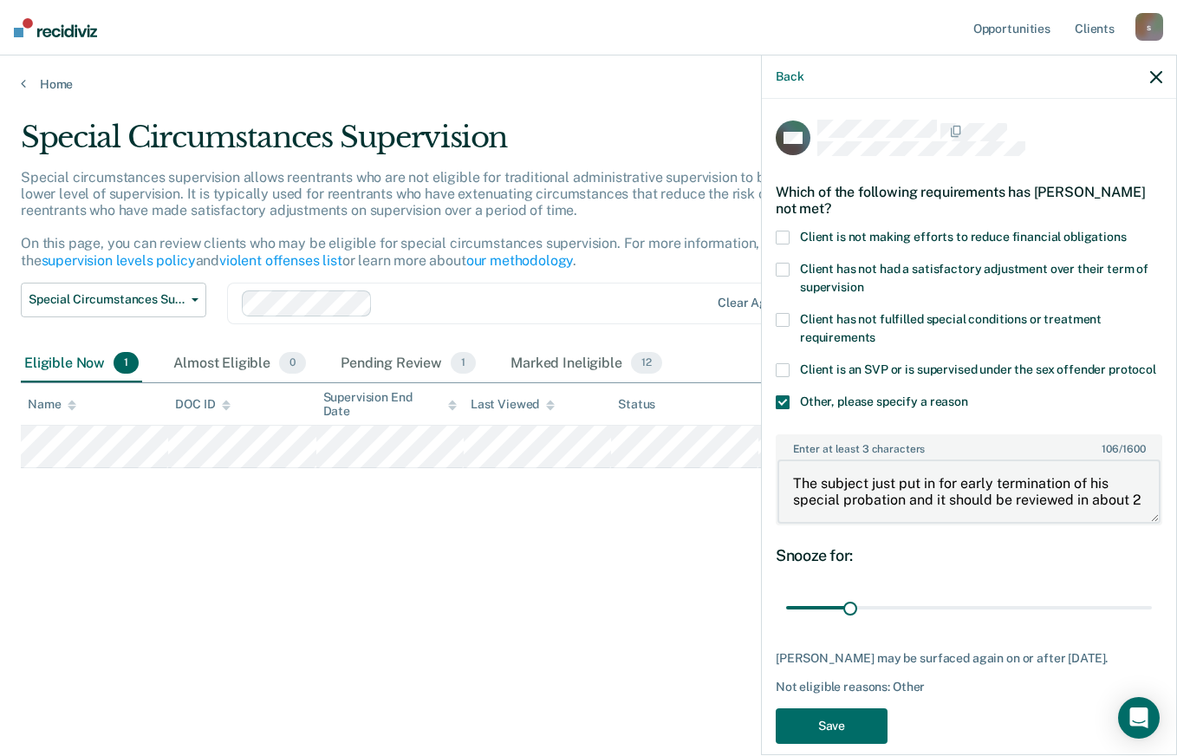
scroll to position [3, 0]
type textarea "The subject just put in for early termination of his special probation and it s…"
drag, startPoint x: 851, startPoint y: 622, endPoint x: 905, endPoint y: 629, distance: 54.2
type input "60"
click at [905, 623] on input "range" at bounding box center [969, 608] width 366 height 30
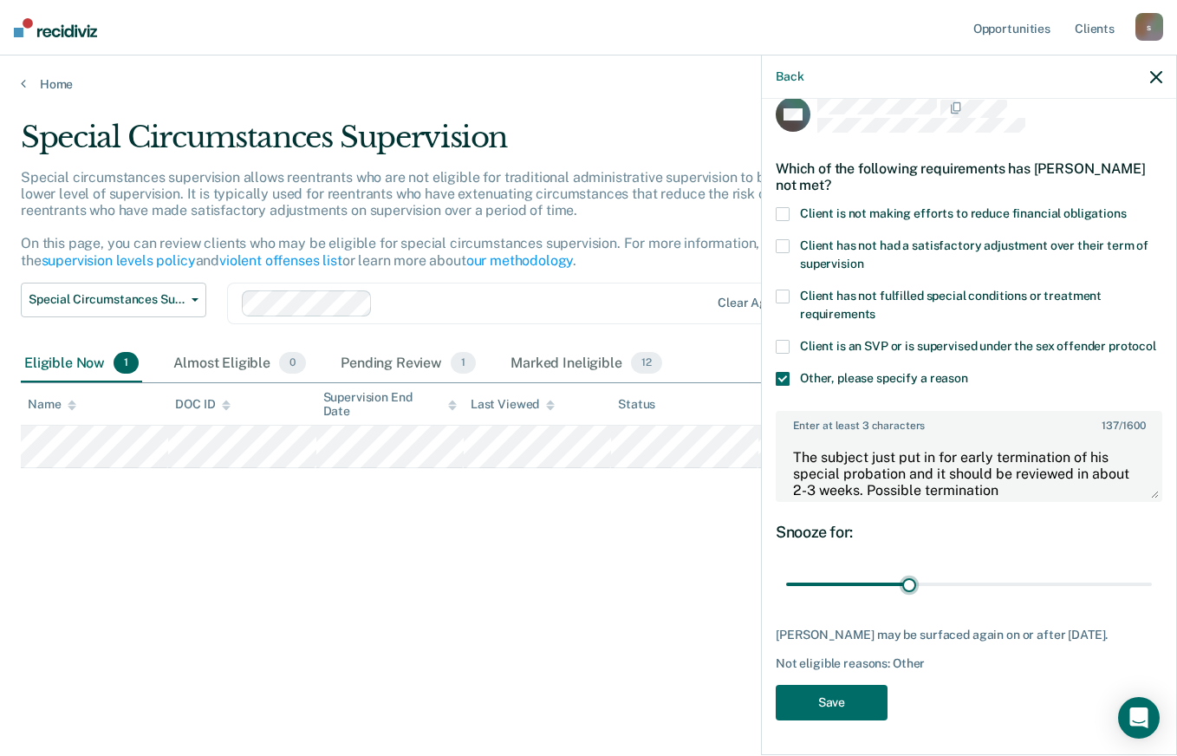
scroll to position [54, 0]
click at [850, 700] on button "Save" at bounding box center [832, 703] width 112 height 36
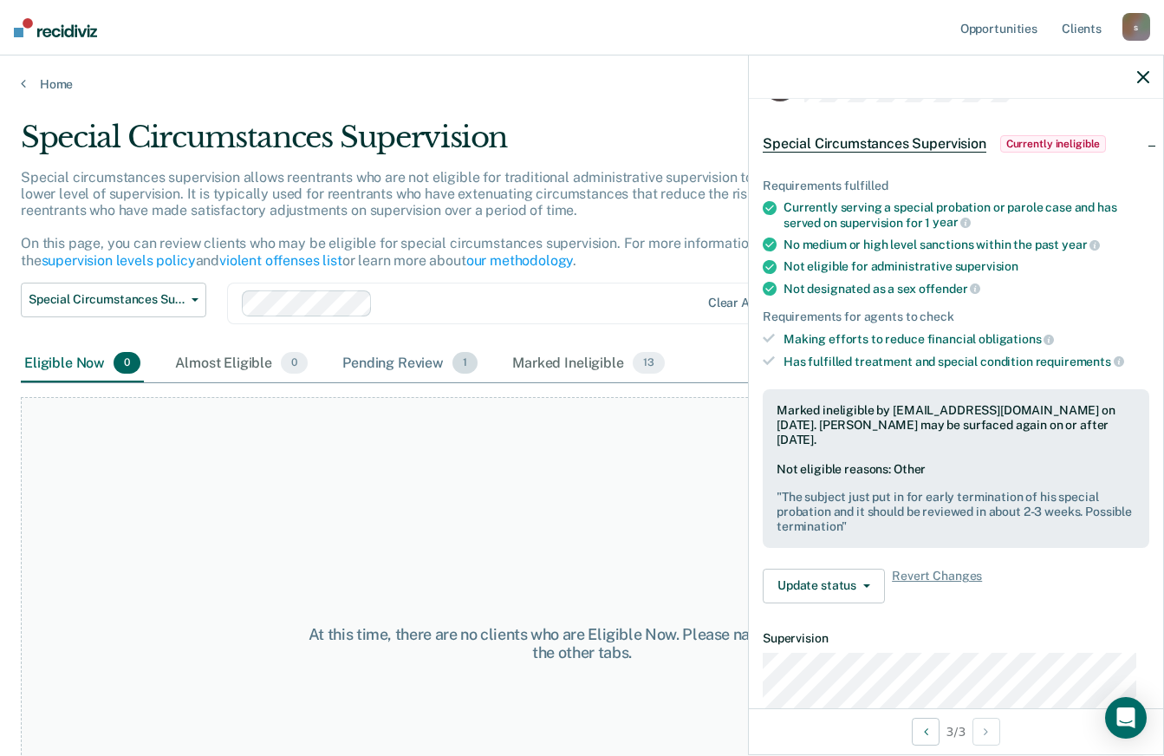
click at [379, 368] on div "Pending Review 1" at bounding box center [410, 364] width 142 height 38
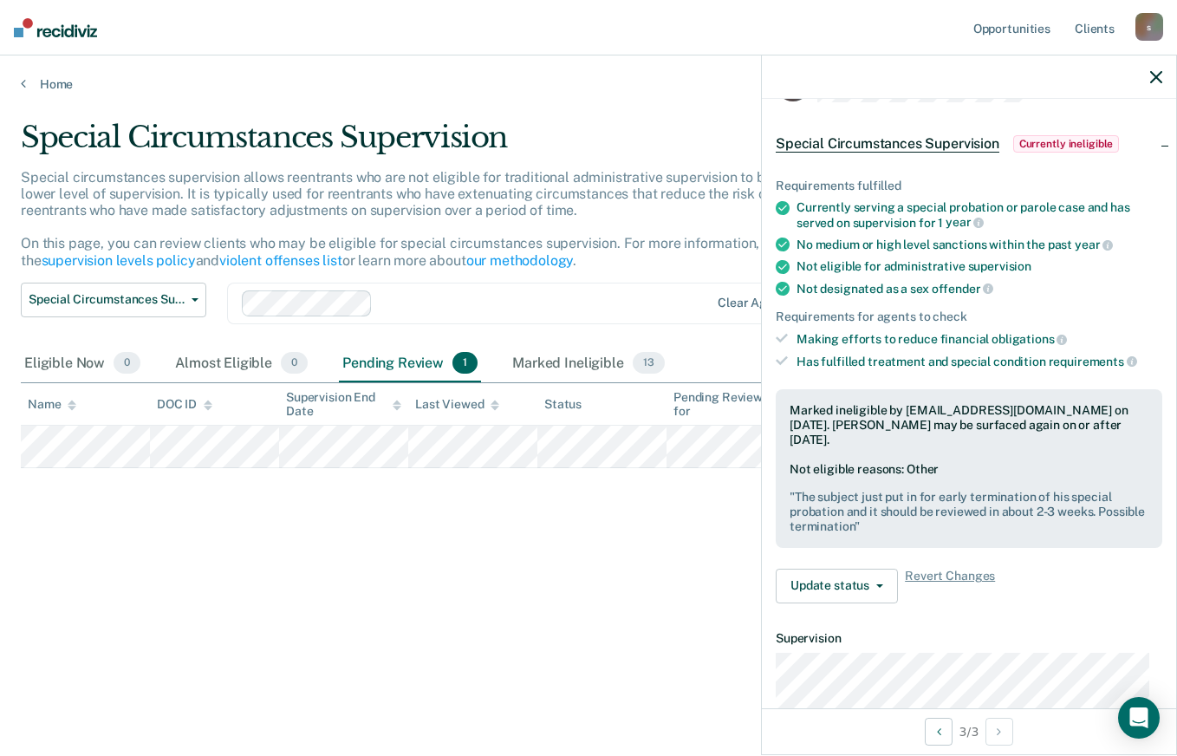
click at [1166, 75] on div at bounding box center [969, 76] width 414 height 43
click at [1154, 79] on icon "button" at bounding box center [1156, 77] width 12 height 12
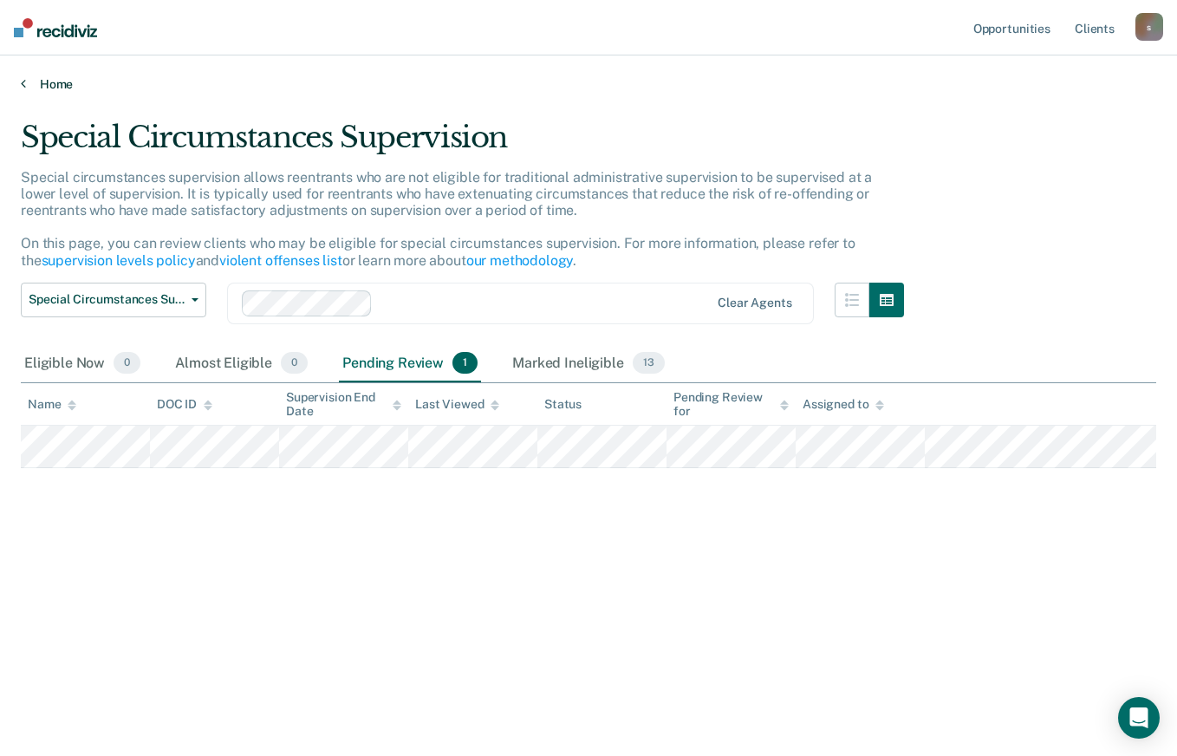
click at [42, 84] on link "Home" at bounding box center [589, 84] width 1136 height 16
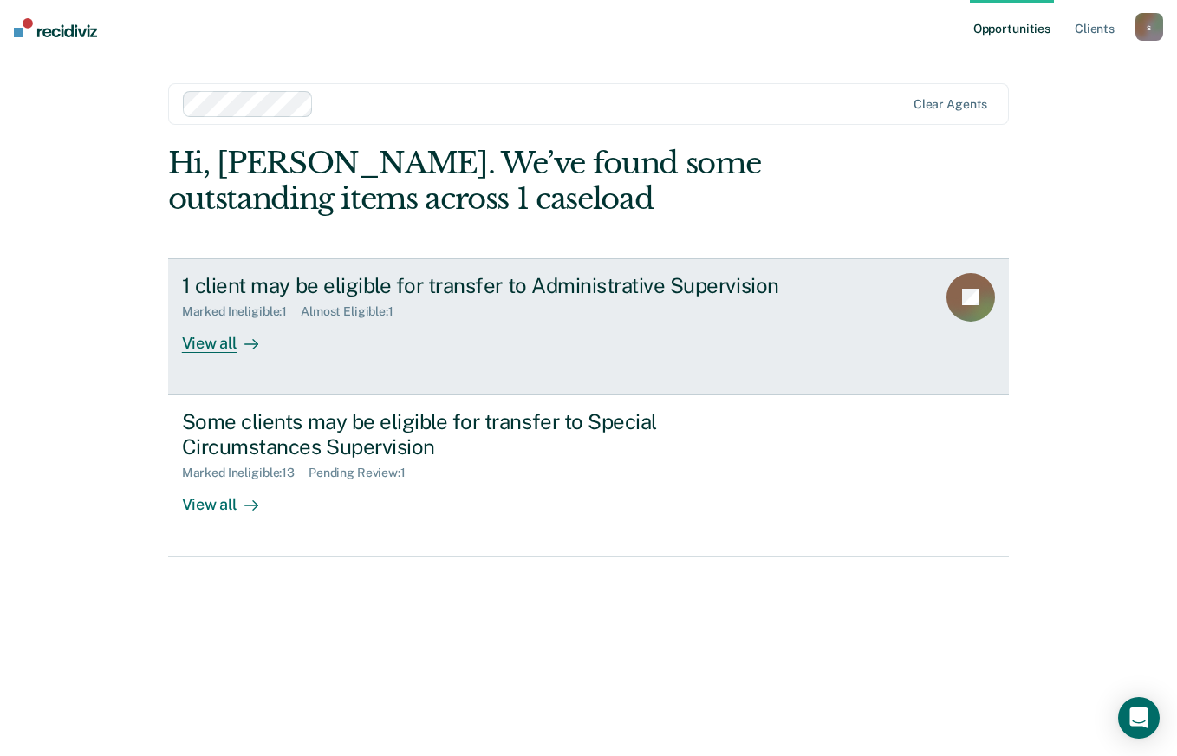
click at [215, 348] on div "View all" at bounding box center [230, 336] width 97 height 34
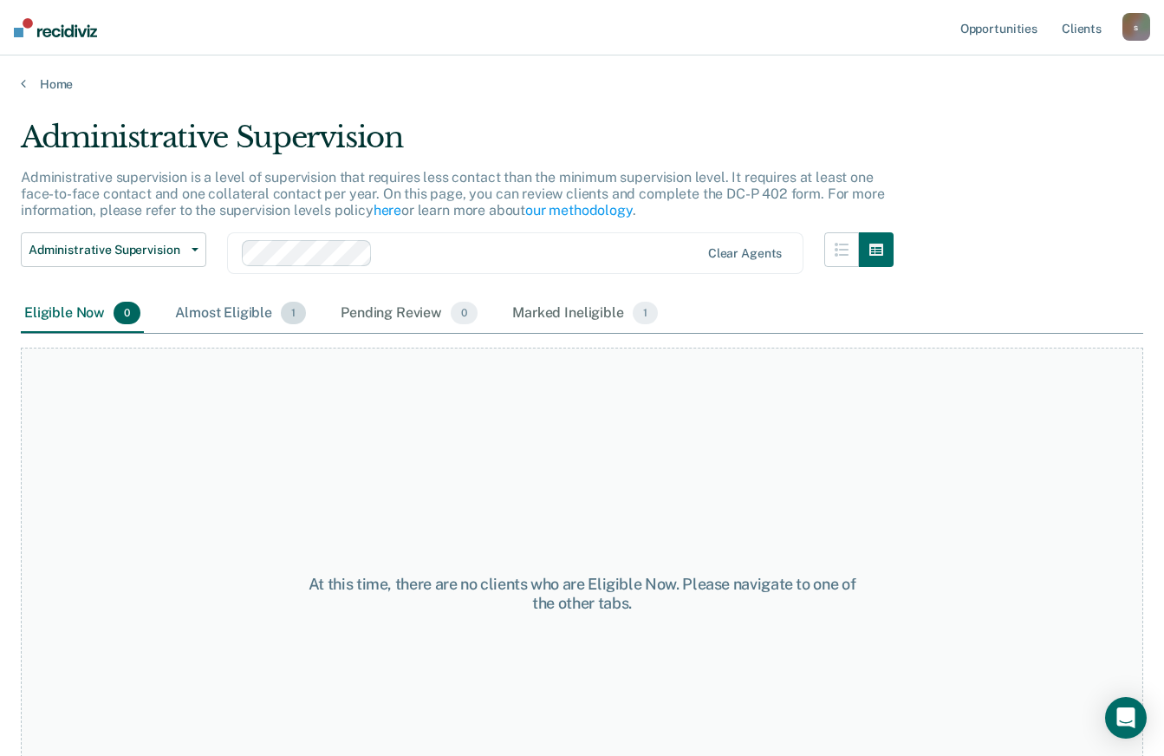
click at [230, 310] on div "Almost Eligible 1" at bounding box center [241, 314] width 138 height 38
